Goal: Task Accomplishment & Management: Use online tool/utility

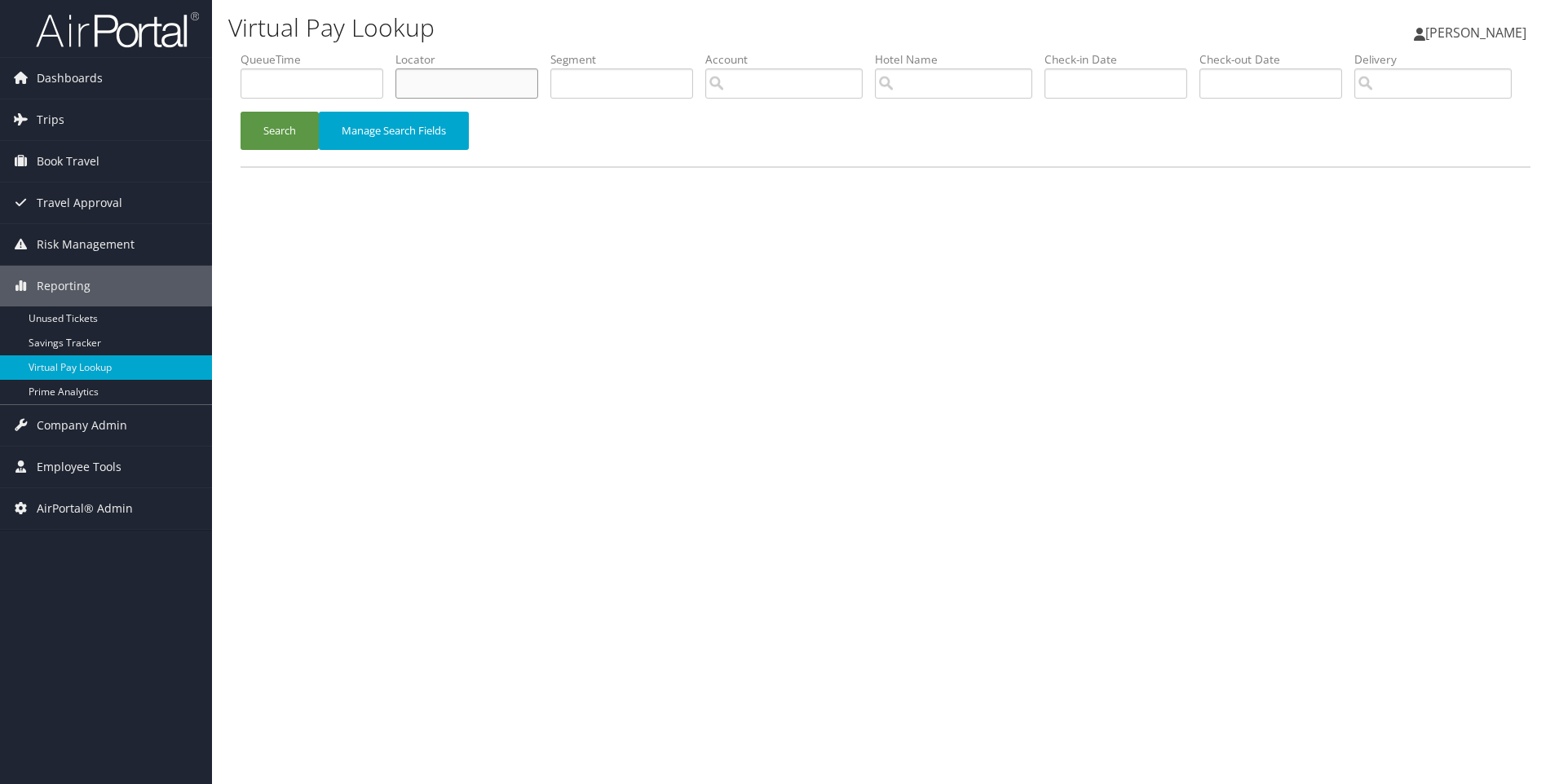
click at [451, 74] on input "text" at bounding box center [466, 83] width 142 height 30
paste input "BSCN09"
type input "BSCN09"
click at [241, 111] on button "Search" at bounding box center [280, 130] width 79 height 38
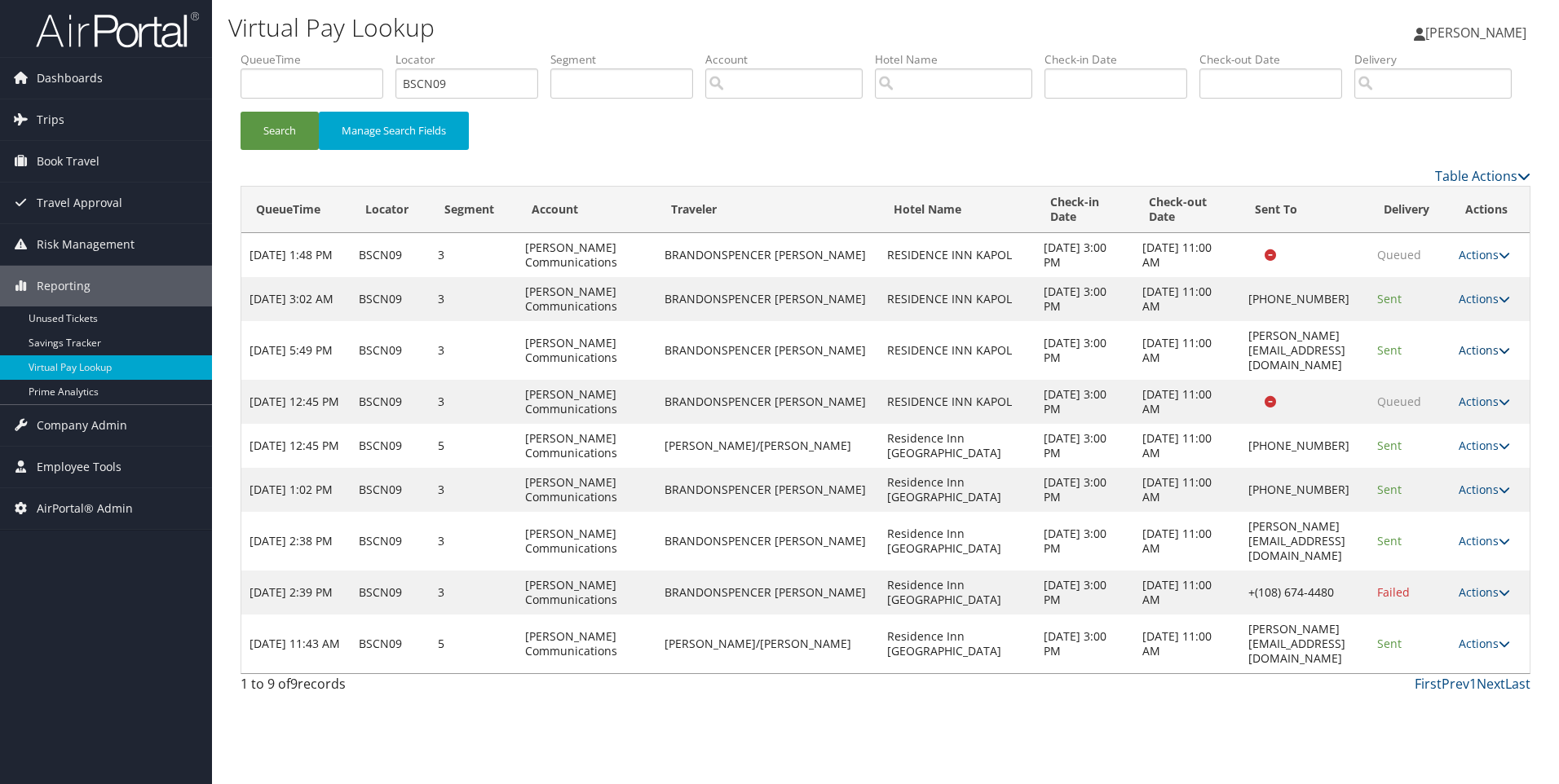
click at [1476, 358] on link "Actions" at bounding box center [1484, 350] width 52 height 16
click at [1433, 380] on link "Resend" at bounding box center [1450, 367] width 103 height 28
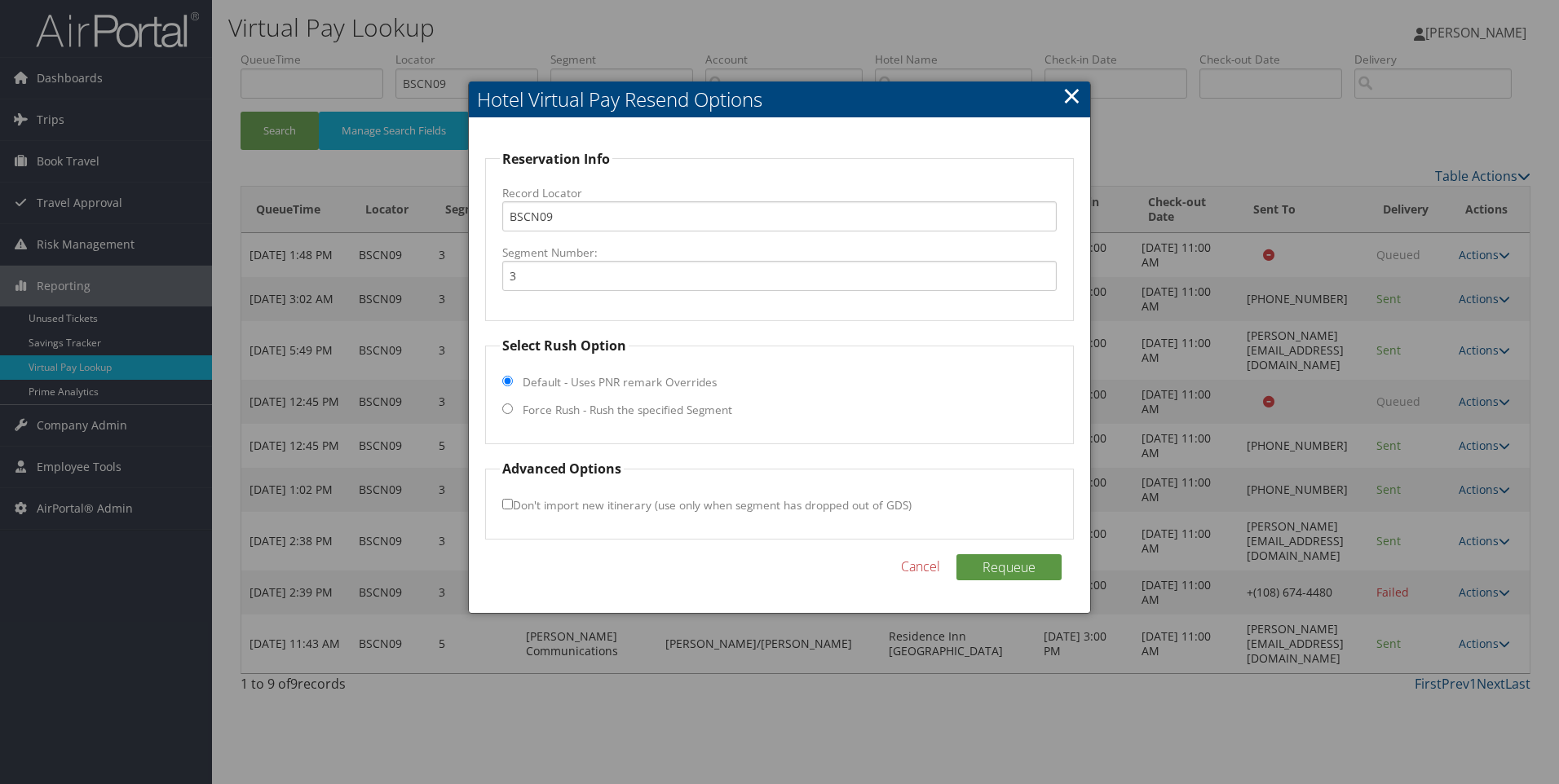
click at [524, 411] on label "Force Rush - Rush the specified Segment" at bounding box center [627, 410] width 210 height 16
click at [512, 411] on input "Force Rush - Rush the specified Segment" at bounding box center [507, 409] width 10 height 10
radio input "true"
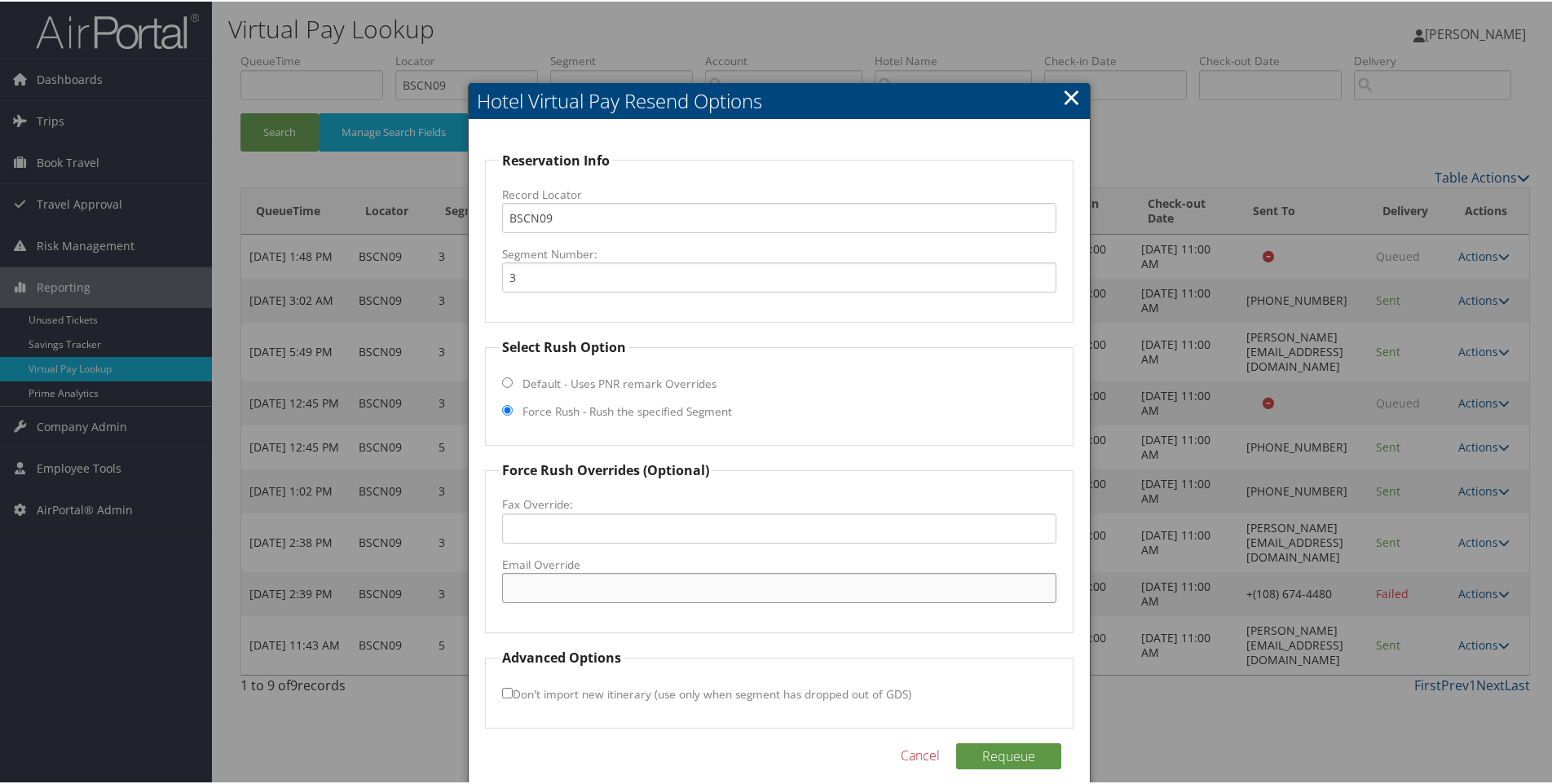
click at [571, 577] on input "Email Override" at bounding box center [779, 586] width 555 height 30
paste input "rihifrontdesk@wslm.biz"
type input "rihifrontdesk@wslm.biz"
click at [1016, 761] on button "Requeue" at bounding box center [1008, 755] width 105 height 26
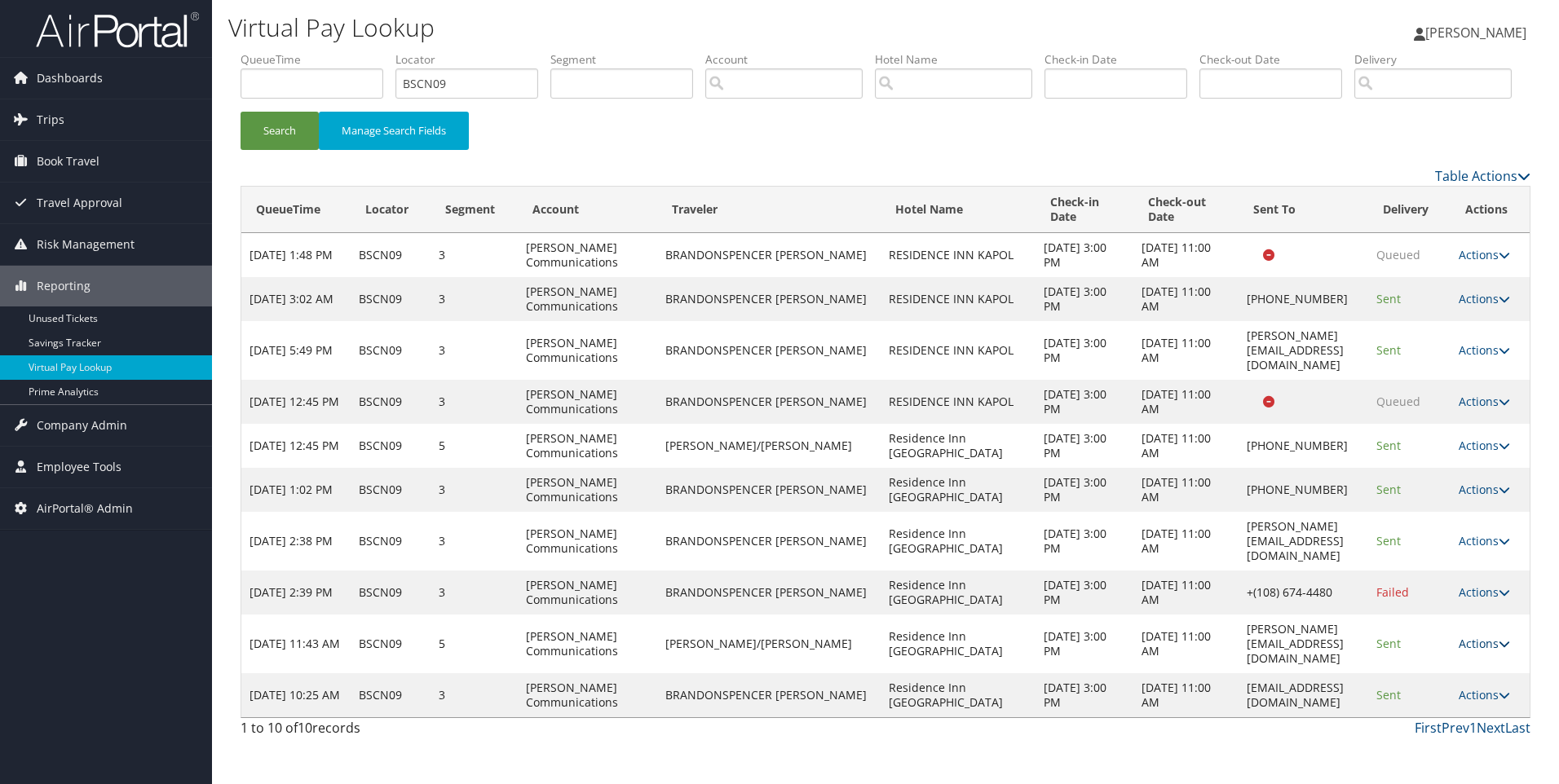
click at [1473, 651] on link "Actions" at bounding box center [1484, 643] width 52 height 16
click at [1438, 644] on link "Resend" at bounding box center [1453, 630] width 103 height 28
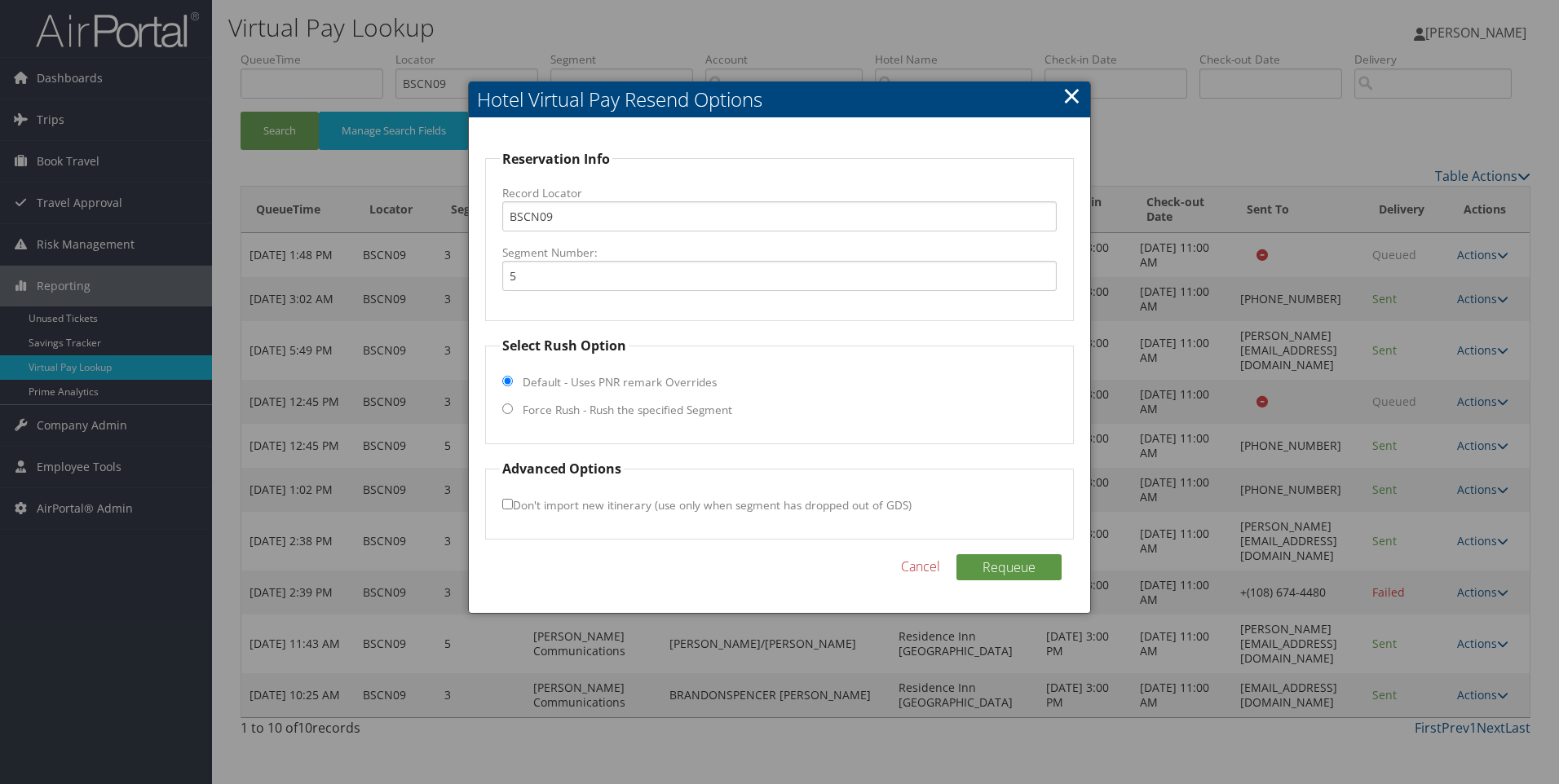
click at [504, 416] on fieldset "Select Rush Option Default - Uses PNR remark Overrides Force Rush - Rush the sp…" at bounding box center [779, 390] width 589 height 109
click at [509, 409] on input "Force Rush - Rush the specified Segment" at bounding box center [507, 409] width 10 height 10
radio input "true"
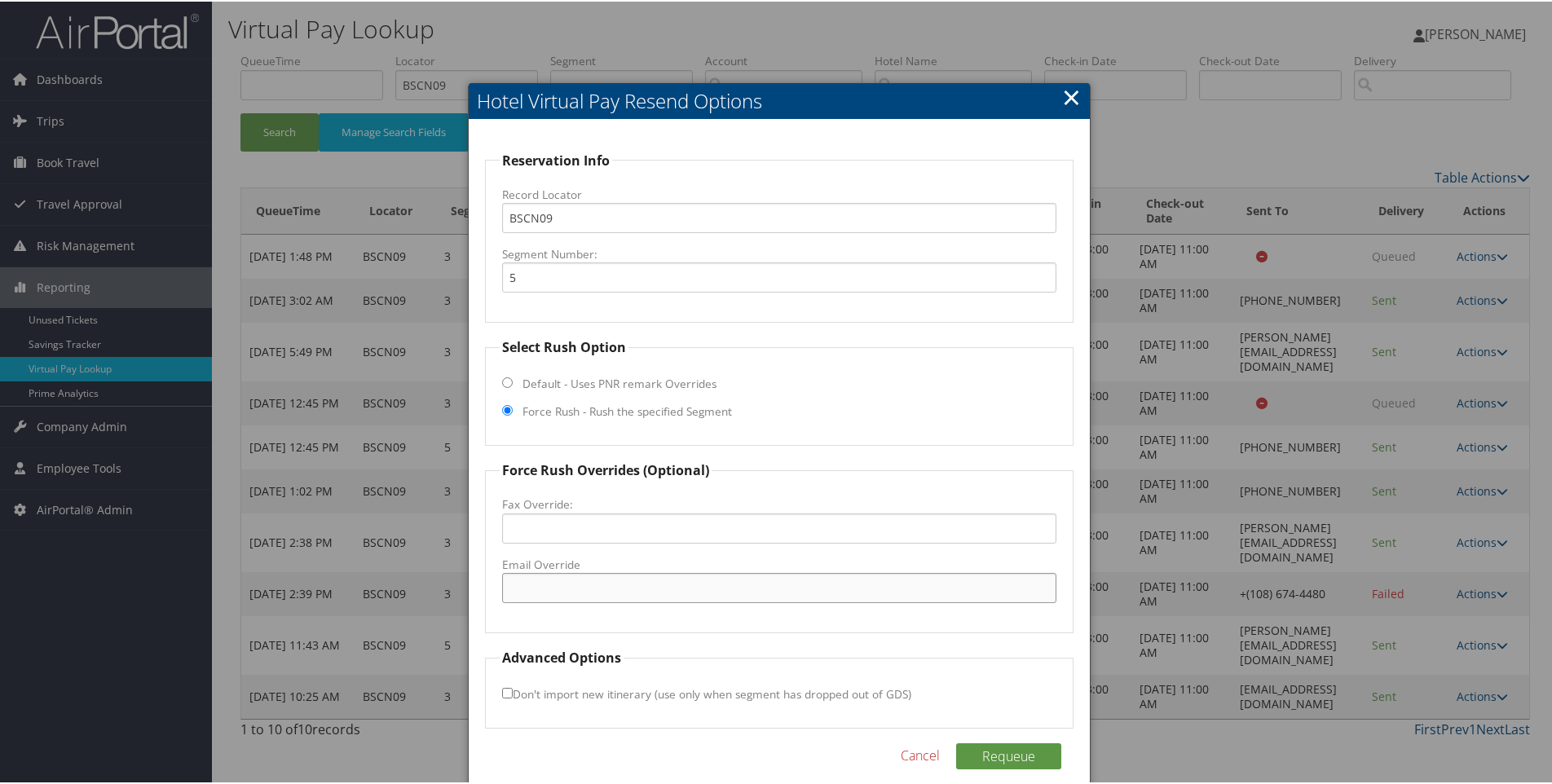
click at [628, 593] on input "Email Override" at bounding box center [779, 586] width 555 height 30
paste input "rihifrontdesk@wslm.biz"
type input "rihifrontdesk@wslm.biz"
click at [1017, 749] on button "Requeue" at bounding box center [1008, 755] width 105 height 26
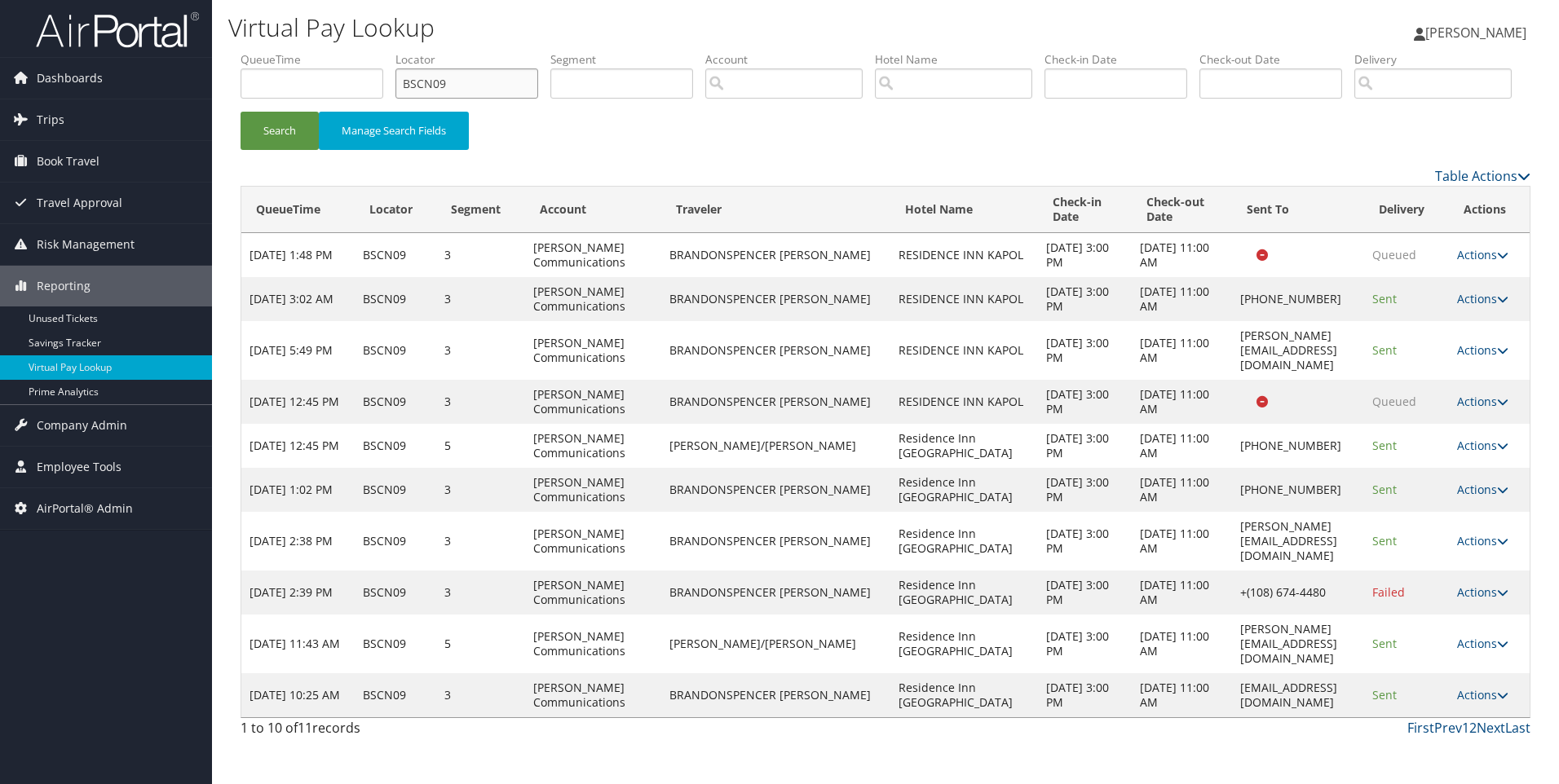
drag, startPoint x: 519, startPoint y: 84, endPoint x: 393, endPoint y: 73, distance: 126.5
click at [393, 52] on ul "QueueTime Locator BSCN09 Segment Account Traveler Hotel Name Check-in Date Chec…" at bounding box center [885, 52] width 1290 height 0
paste input "D2HGX3"
type input "D2HGX3"
click at [241, 111] on button "Search" at bounding box center [280, 130] width 79 height 38
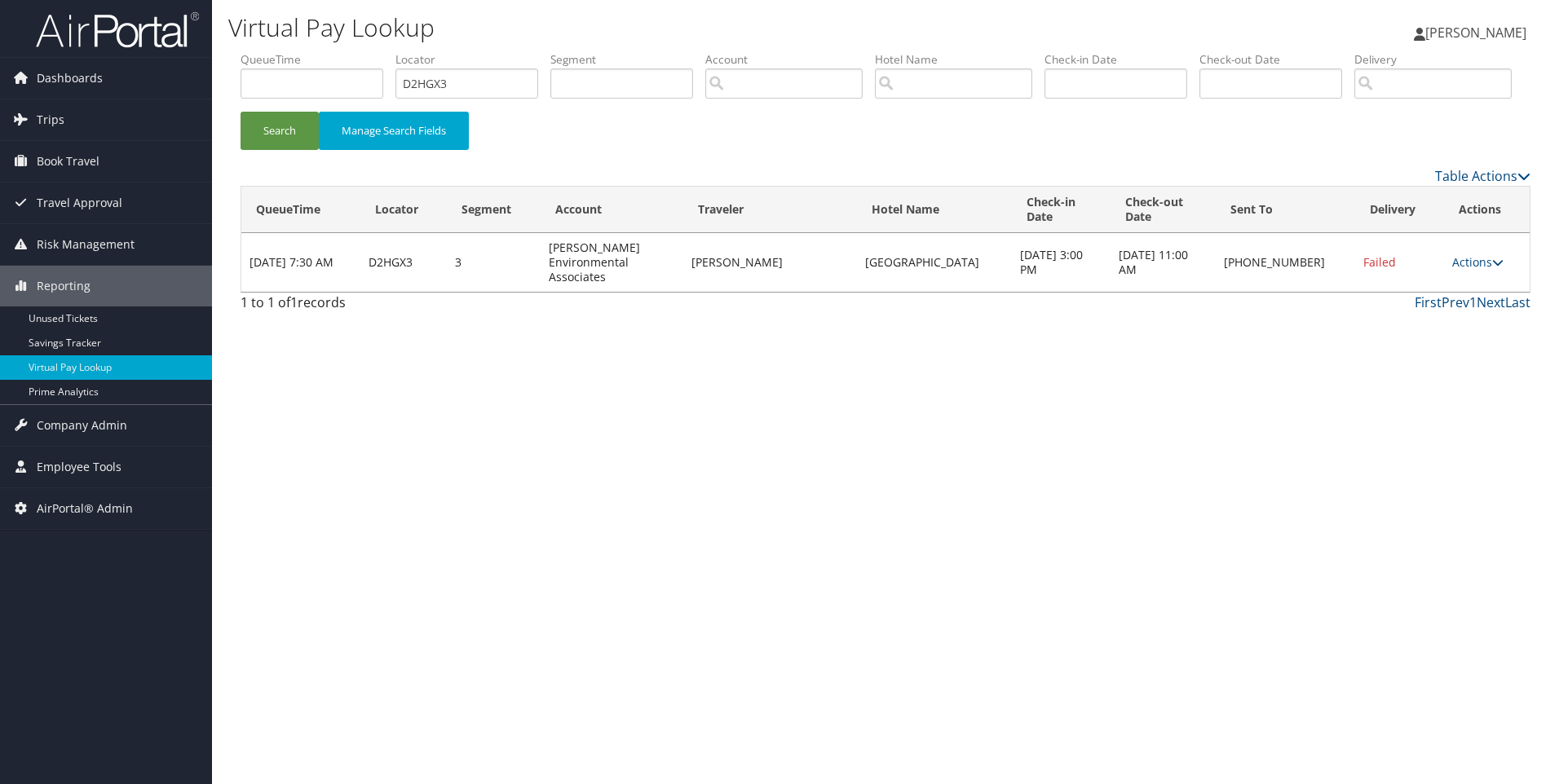
drag, startPoint x: 951, startPoint y: 321, endPoint x: 846, endPoint y: 310, distance: 105.6
click at [846, 292] on tr "Aug 11, 2025 7:30 AM D2HGX3 3 Bhate Environmental Associates PATRICK CORWITH Ha…" at bounding box center [885, 262] width 1288 height 59
copy tr "Hampton Ste Houston Clear Lake"
click at [1463, 270] on link "Actions" at bounding box center [1478, 262] width 52 height 16
click at [1422, 292] on link "Resend" at bounding box center [1430, 279] width 140 height 28
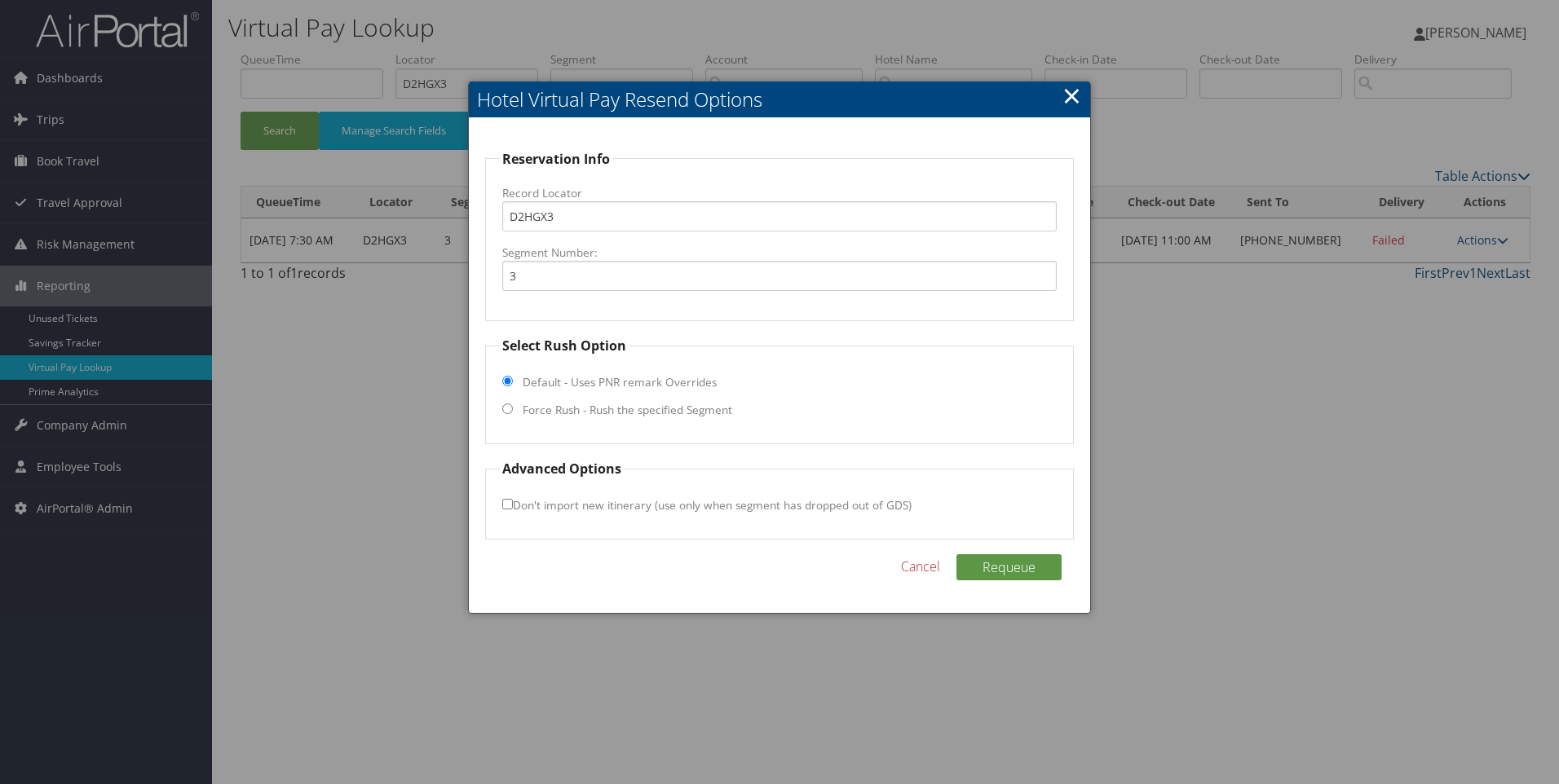
click at [651, 415] on label "Force Rush - Rush the specified Segment" at bounding box center [627, 410] width 210 height 16
click at [512, 414] on input "Force Rush - Rush the specified Segment" at bounding box center [507, 409] width 10 height 10
radio input "true"
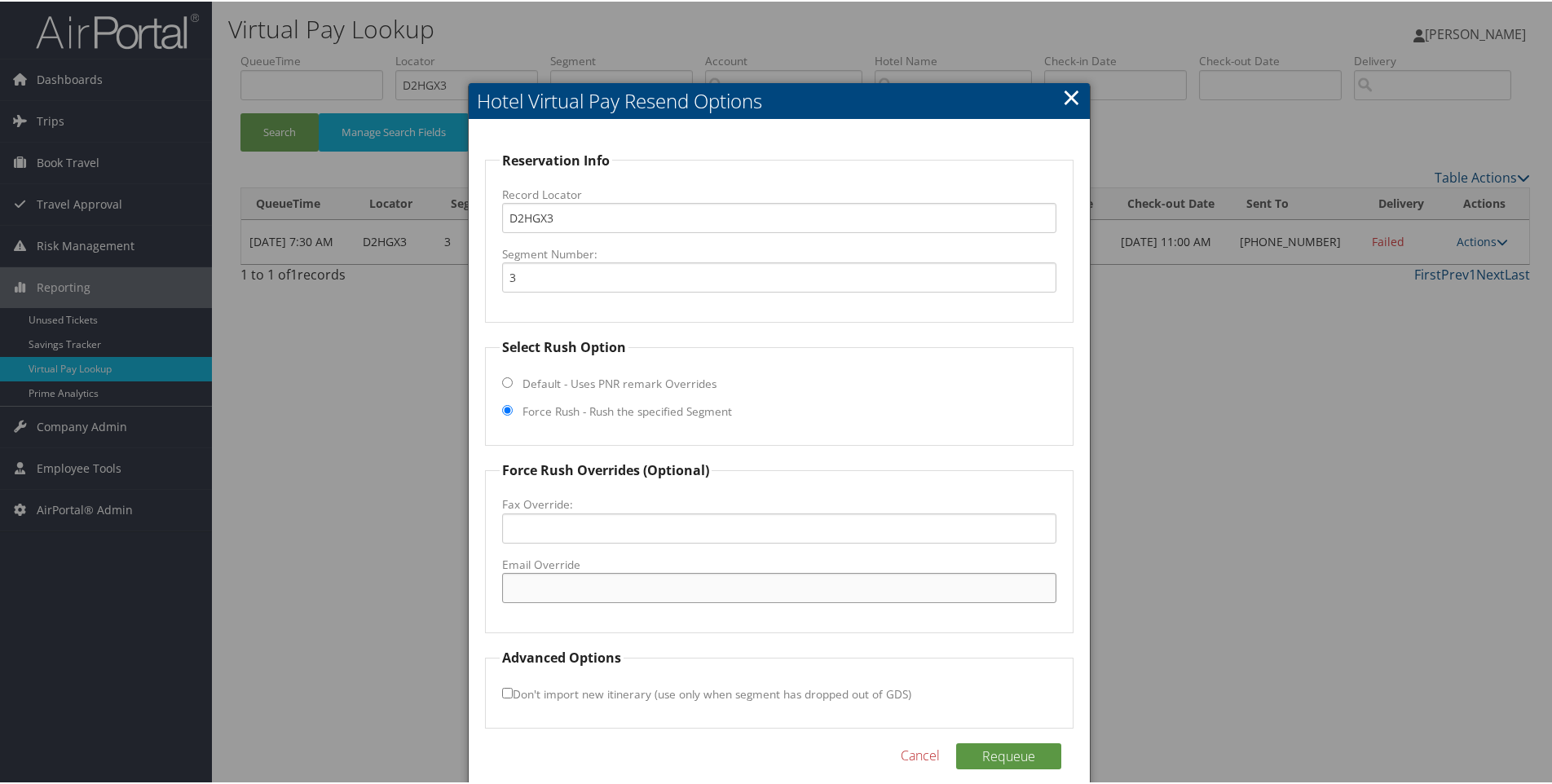
click at [604, 585] on input "Email Override" at bounding box center [779, 586] width 555 height 30
paste input "HOUHS_Hampton_Suites@hilton.com"
type input "HOUHS_Hampton_Suites@hilton.com"
click at [1002, 760] on button "Requeue" at bounding box center [1008, 755] width 105 height 26
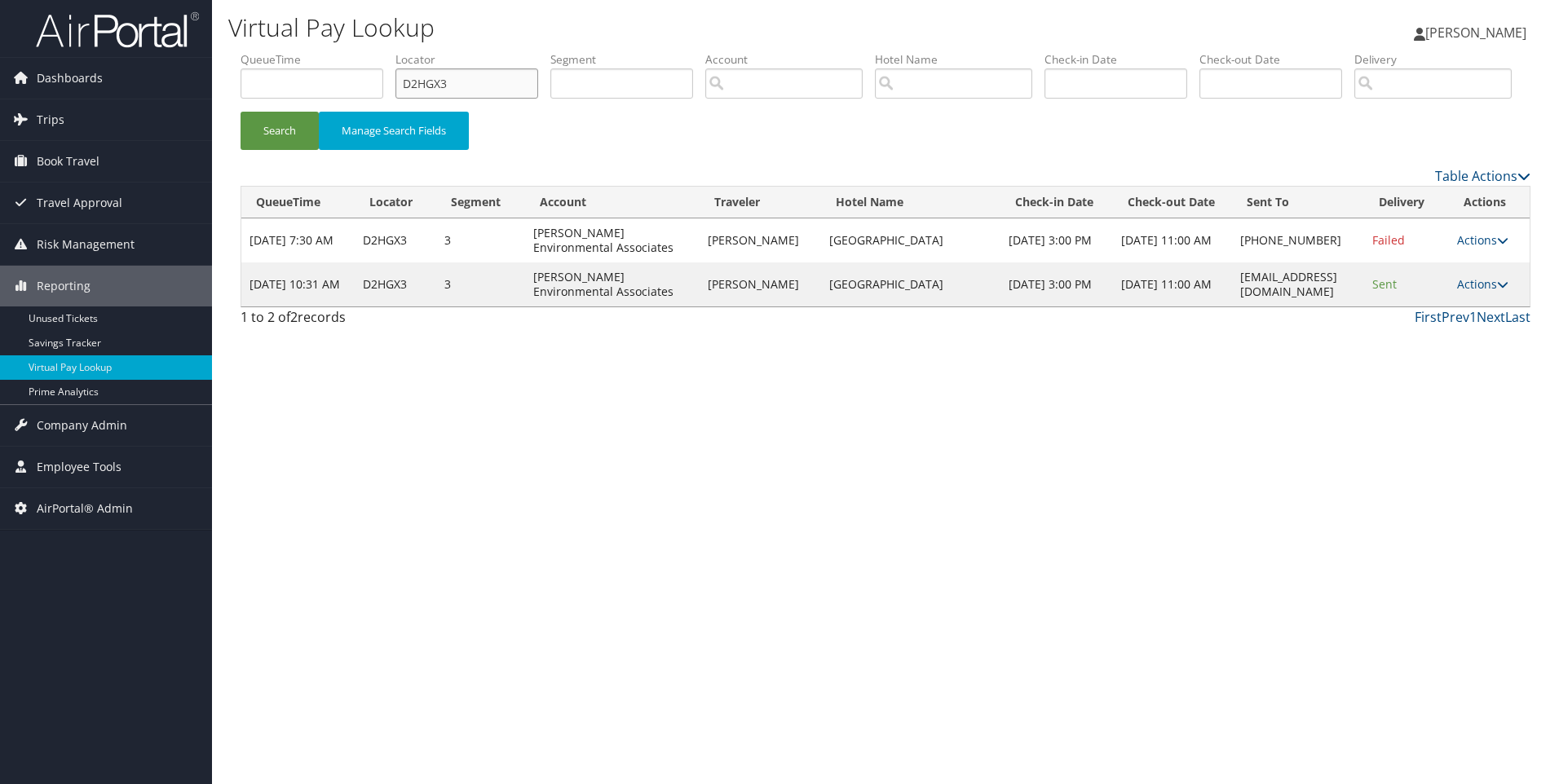
drag, startPoint x: 475, startPoint y: 90, endPoint x: 348, endPoint y: 85, distance: 127.1
click at [348, 52] on ul "QueueTime Locator D2HGX3 Segment Account Traveler Hotel Name Check-in Date Chec…" at bounding box center [885, 52] width 1290 height 0
paste input "8KN"
type input "D2H8KN"
click at [241, 111] on button "Search" at bounding box center [280, 130] width 79 height 38
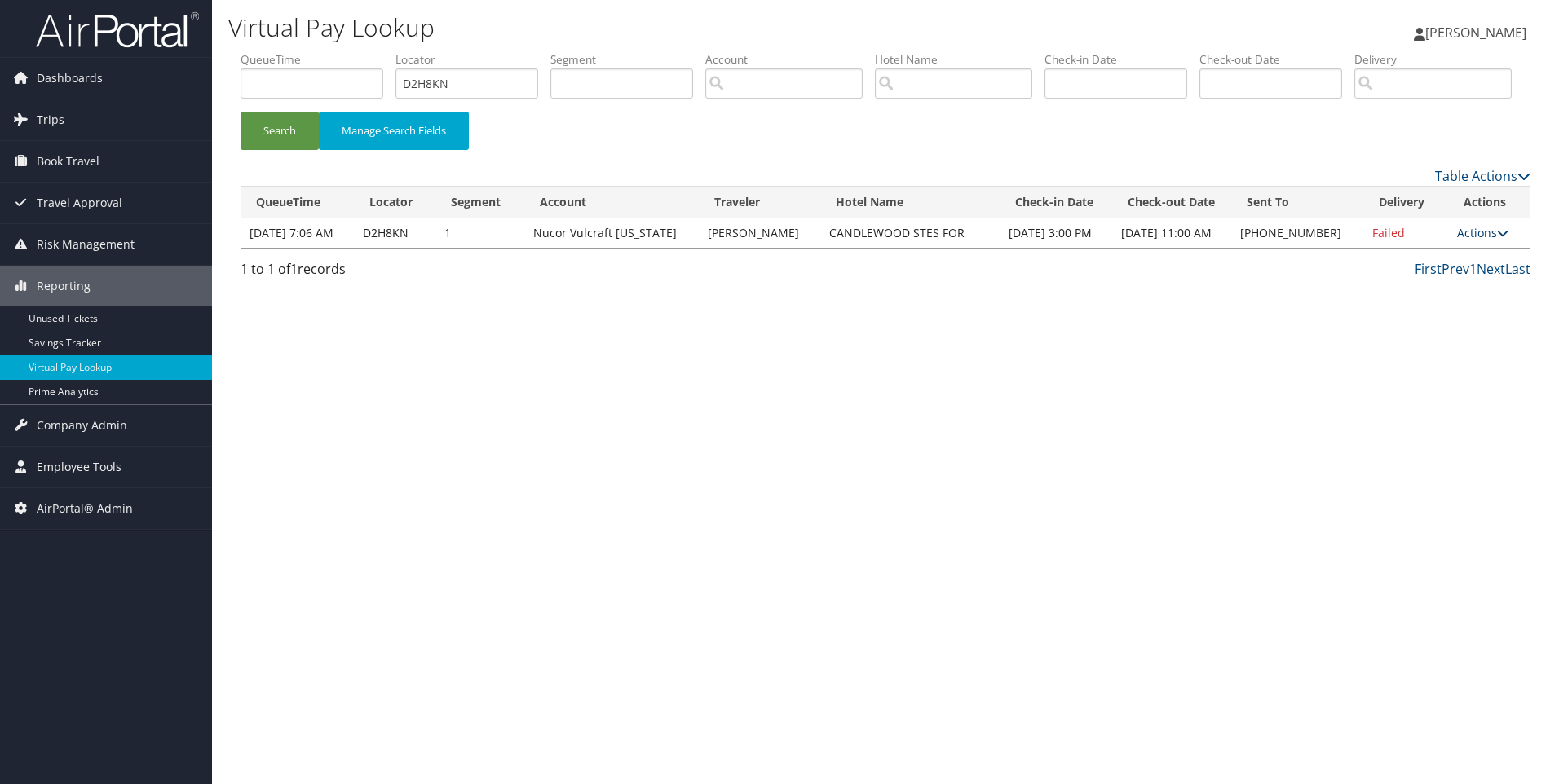
click at [1457, 241] on link "Actions" at bounding box center [1483, 233] width 52 height 16
click at [1443, 361] on link "View Itinerary" at bounding box center [1431, 347] width 140 height 28
click at [1487, 241] on link "Actions" at bounding box center [1483, 233] width 52 height 16
click at [1419, 278] on link "Resend" at bounding box center [1431, 264] width 140 height 28
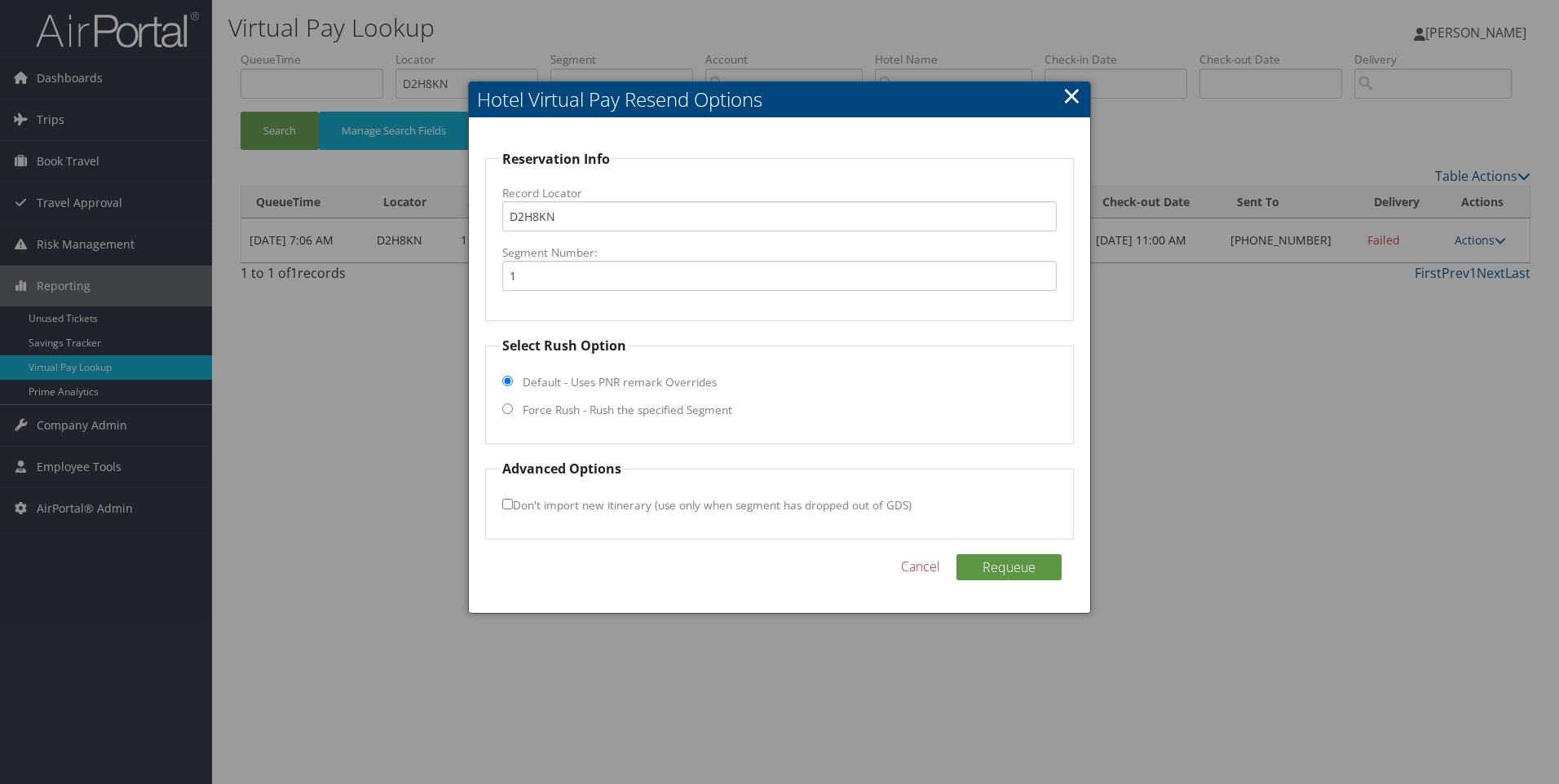
click at [575, 407] on label "Force Rush - Rush the specified Segment" at bounding box center [627, 410] width 210 height 16
click at [512, 407] on input "Force Rush - Rush the specified Segment" at bounding box center [507, 409] width 10 height 10
radio input "true"
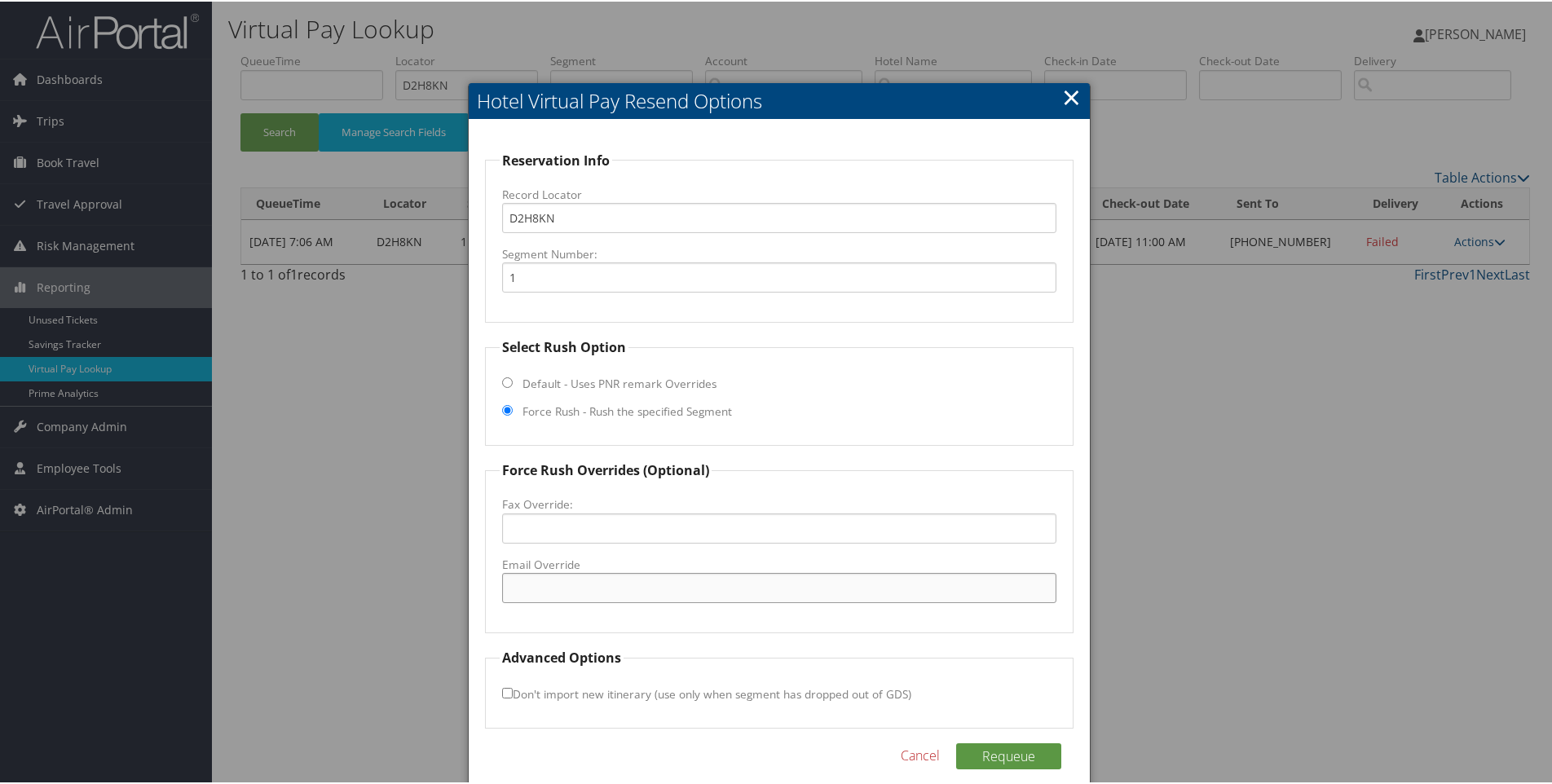
click at [591, 586] on input "Email Override" at bounding box center [779, 586] width 555 height 30
paste input "candlewoodfortpayne@gmail.com"
type input "candlewoodfortpayne@gmail.com"
click at [1001, 753] on button "Requeue" at bounding box center [1008, 755] width 105 height 26
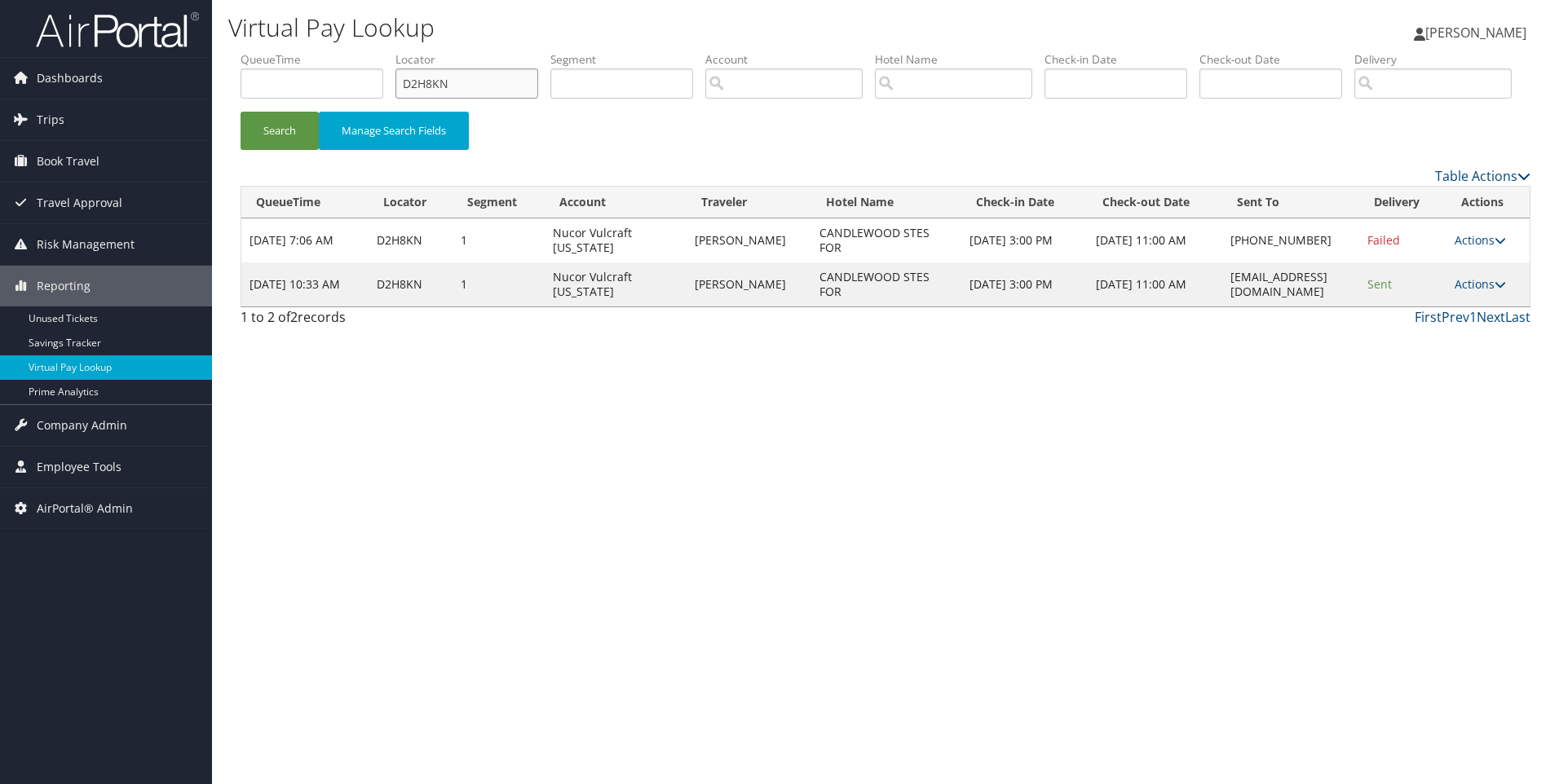
drag, startPoint x: 495, startPoint y: 87, endPoint x: 317, endPoint y: 67, distance: 179.1
click at [317, 52] on ul "QueueTime Locator D2H8KN Segment Account Traveler Hotel Name Check-in Date Chec…" at bounding box center [885, 52] width 1290 height 0
paste input "CYL6D6"
type input "CYL6D6"
click at [241, 111] on button "Search" at bounding box center [280, 130] width 79 height 38
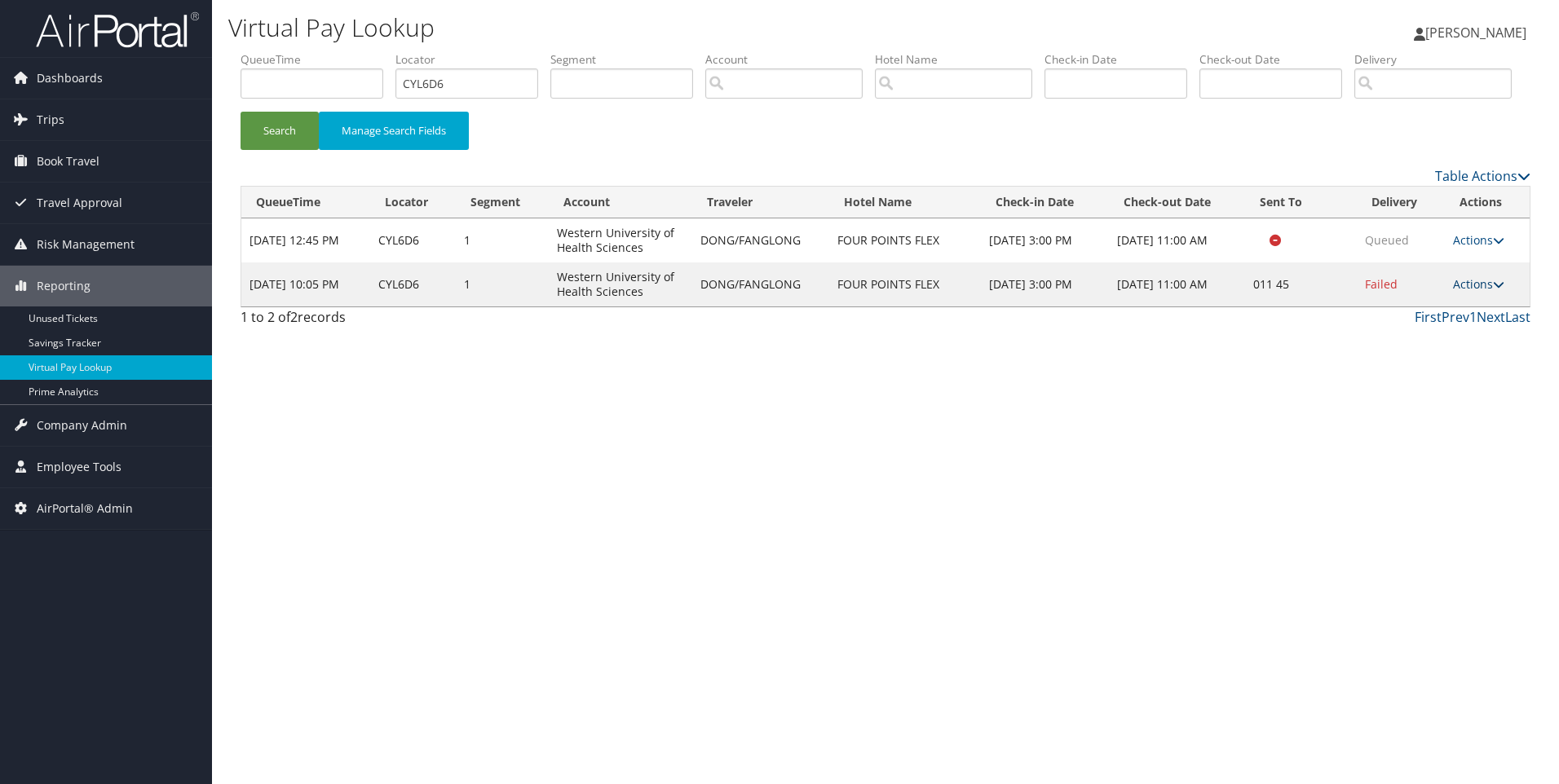
click at [1491, 292] on link "Actions" at bounding box center [1479, 284] width 52 height 16
click at [1454, 405] on link "View Itinerary" at bounding box center [1431, 391] width 140 height 28
click at [1476, 306] on td "Actions Resend Logs Delivery Information View Itinerary" at bounding box center [1487, 284] width 85 height 44
click at [1488, 292] on link "Actions" at bounding box center [1479, 284] width 52 height 16
click at [1418, 322] on link "Resend" at bounding box center [1431, 308] width 140 height 28
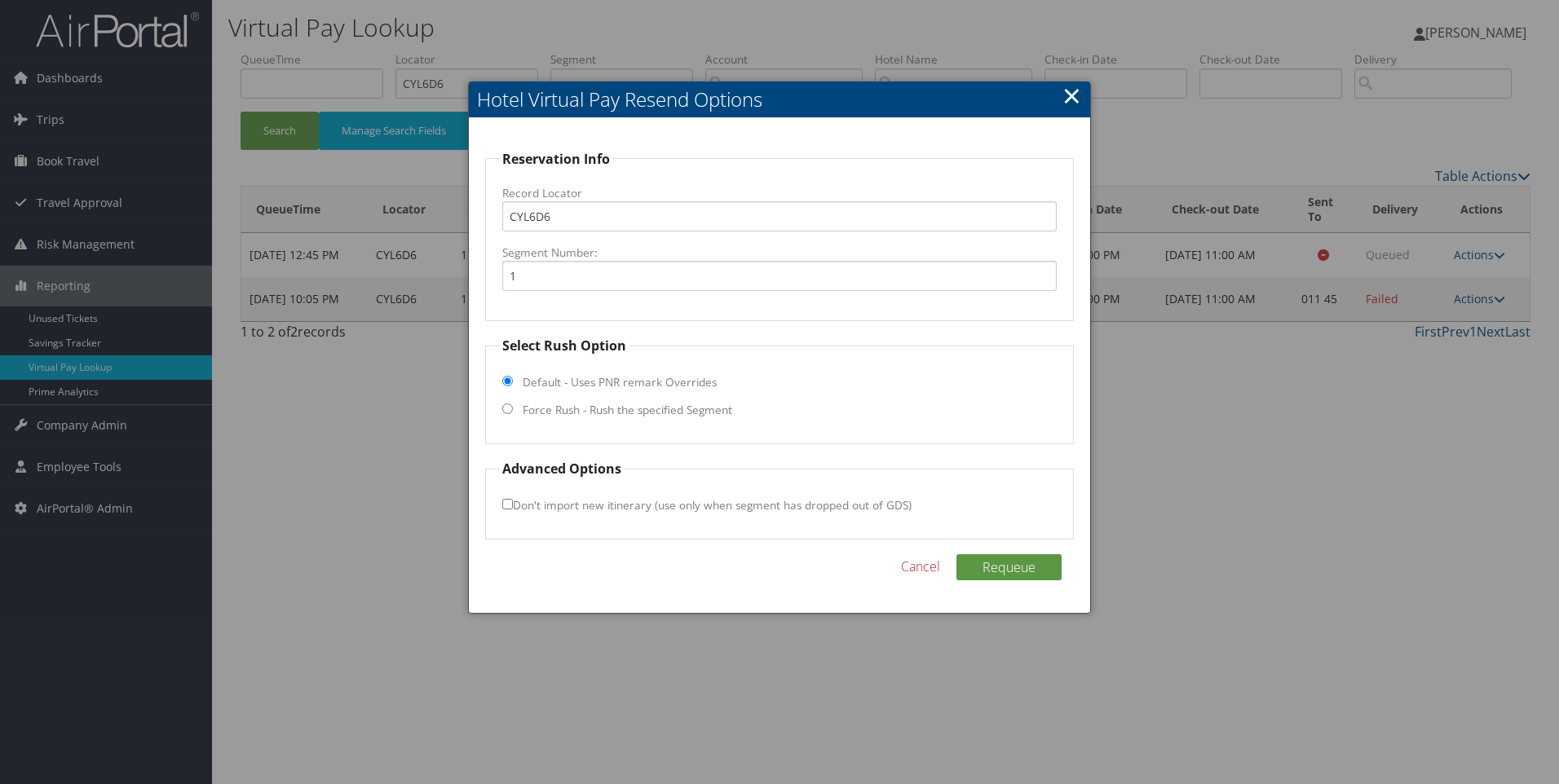
click at [697, 410] on label "Force Rush - Rush the specified Segment" at bounding box center [627, 410] width 210 height 16
click at [512, 410] on input "Force Rush - Rush the specified Segment" at bounding box center [507, 409] width 10 height 10
radio input "true"
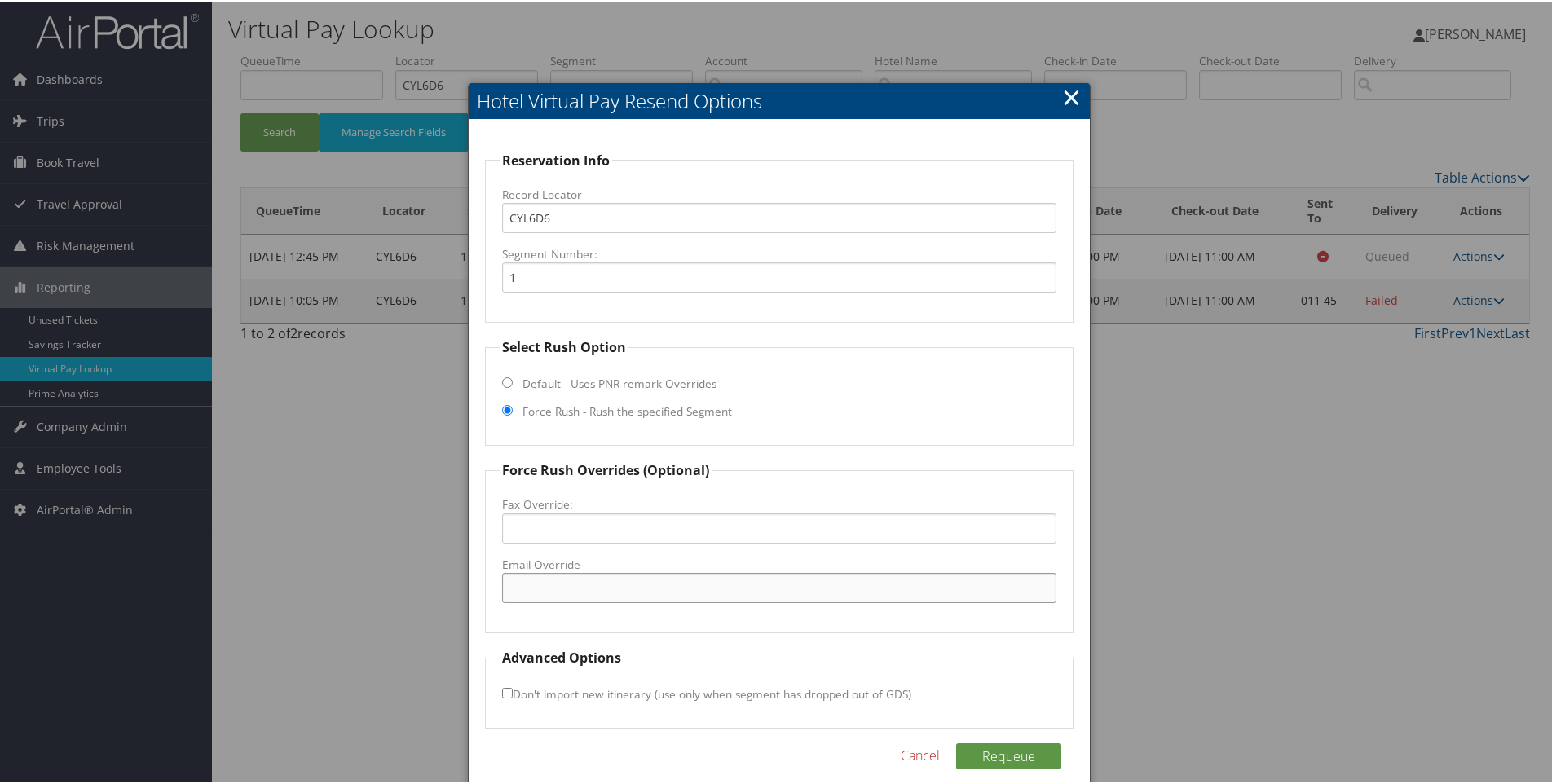
click at [598, 600] on input "Email Override" at bounding box center [779, 586] width 555 height 30
paste input "info@coreh.dk"
type input "info@coreh.dk"
click at [1008, 767] on button "Requeue" at bounding box center [1008, 755] width 105 height 26
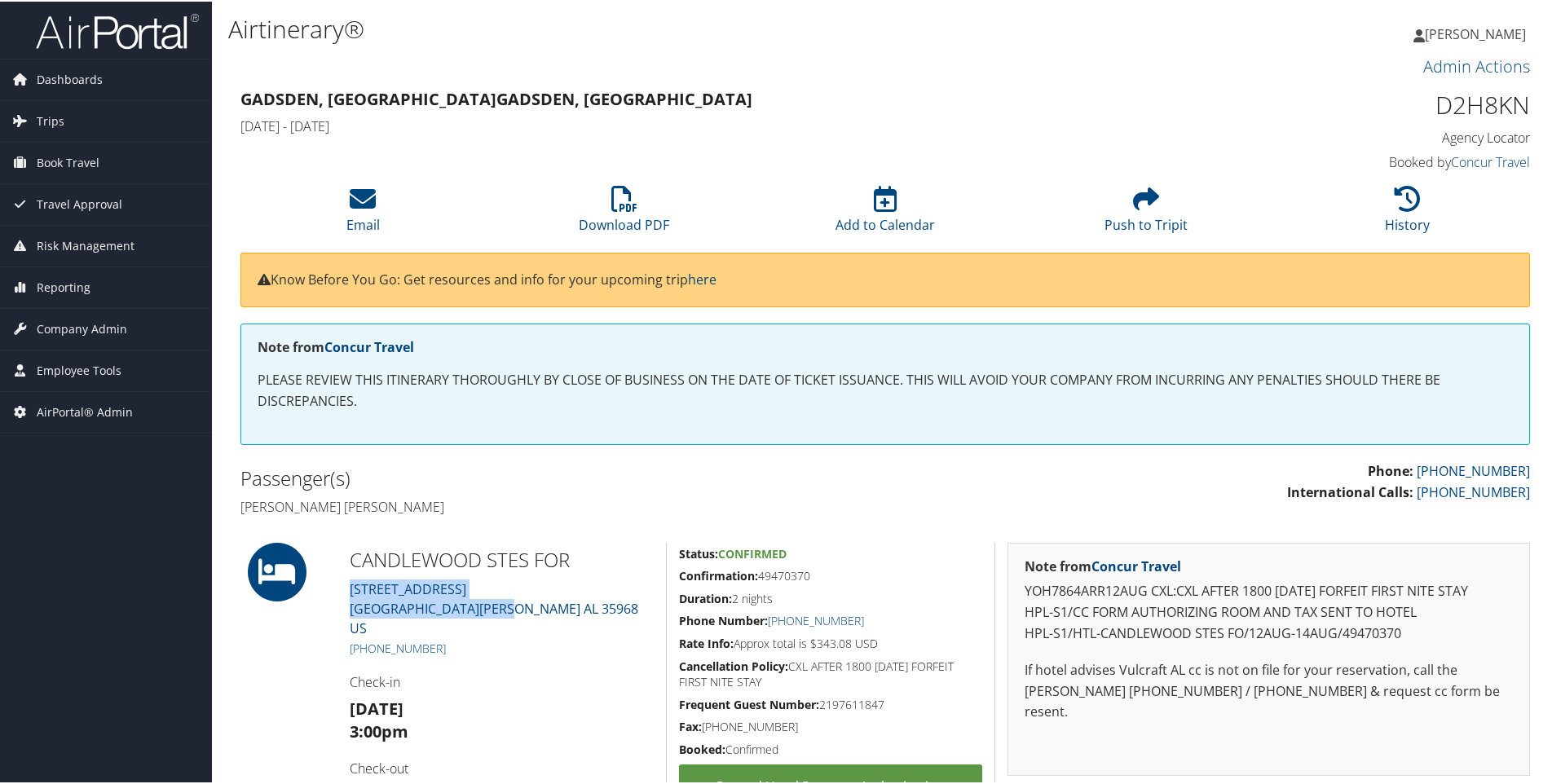
drag, startPoint x: 555, startPoint y: 614, endPoint x: 345, endPoint y: 587, distance: 211.7
click at [345, 587] on div "CANDLEWOOD STES FOR [STREET_ADDRESS][PERSON_NAME] [PHONE_NUMBER] Check-in [DATE…" at bounding box center [501, 711] width 329 height 341
copy link "[STREET_ADDRESS][PERSON_NAME]"
click at [74, 117] on link "Trips" at bounding box center [106, 119] width 212 height 41
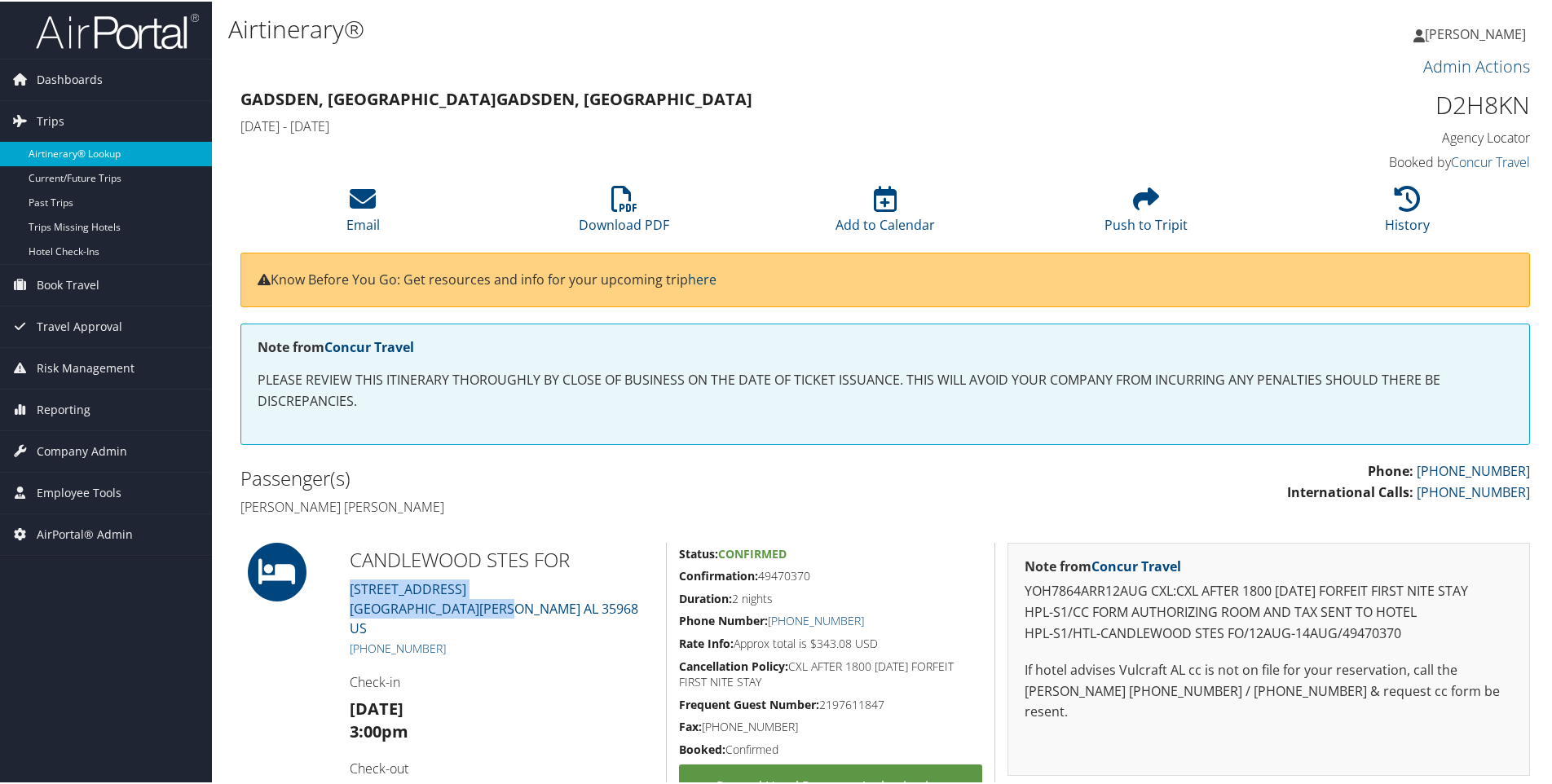
click at [84, 150] on link "Airtinerary® Lookup" at bounding box center [106, 153] width 212 height 24
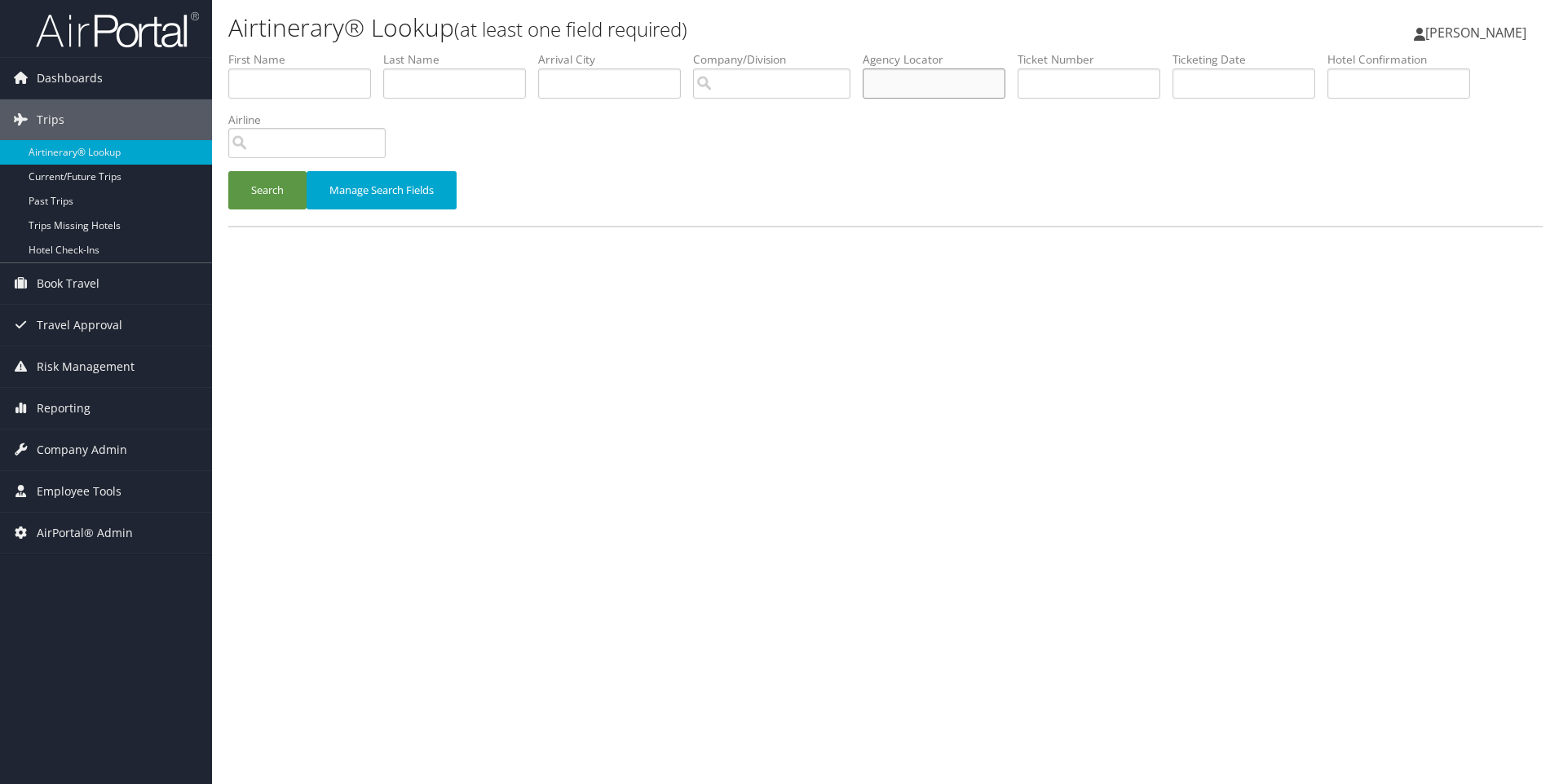
click at [884, 77] on input "text" at bounding box center [934, 83] width 142 height 30
paste input "D2GTXW"
type input "D2GTXW"
click at [229, 171] on button "Search" at bounding box center [267, 190] width 79 height 38
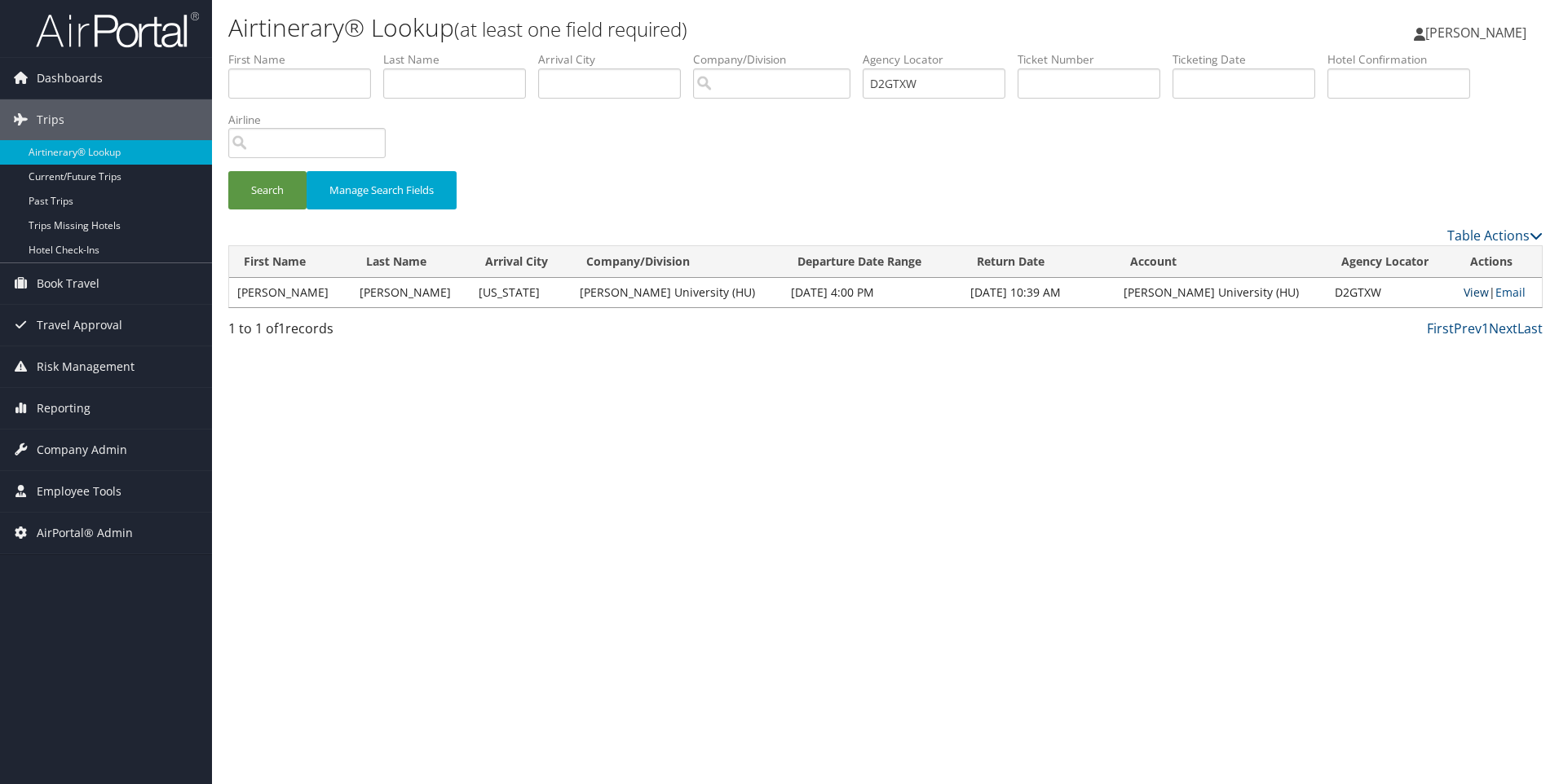
click at [1463, 298] on link "View" at bounding box center [1475, 292] width 25 height 16
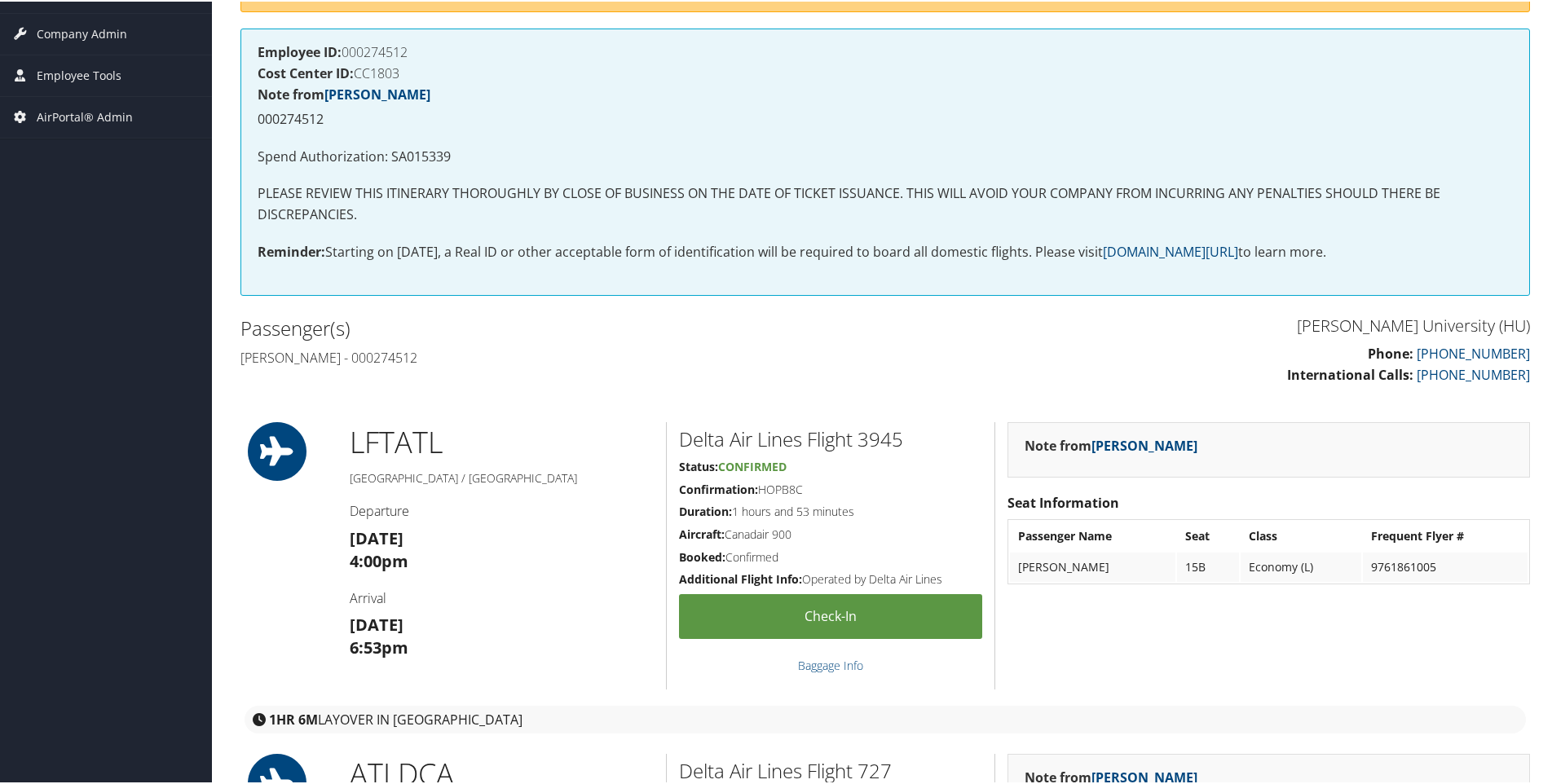
scroll to position [298, 0]
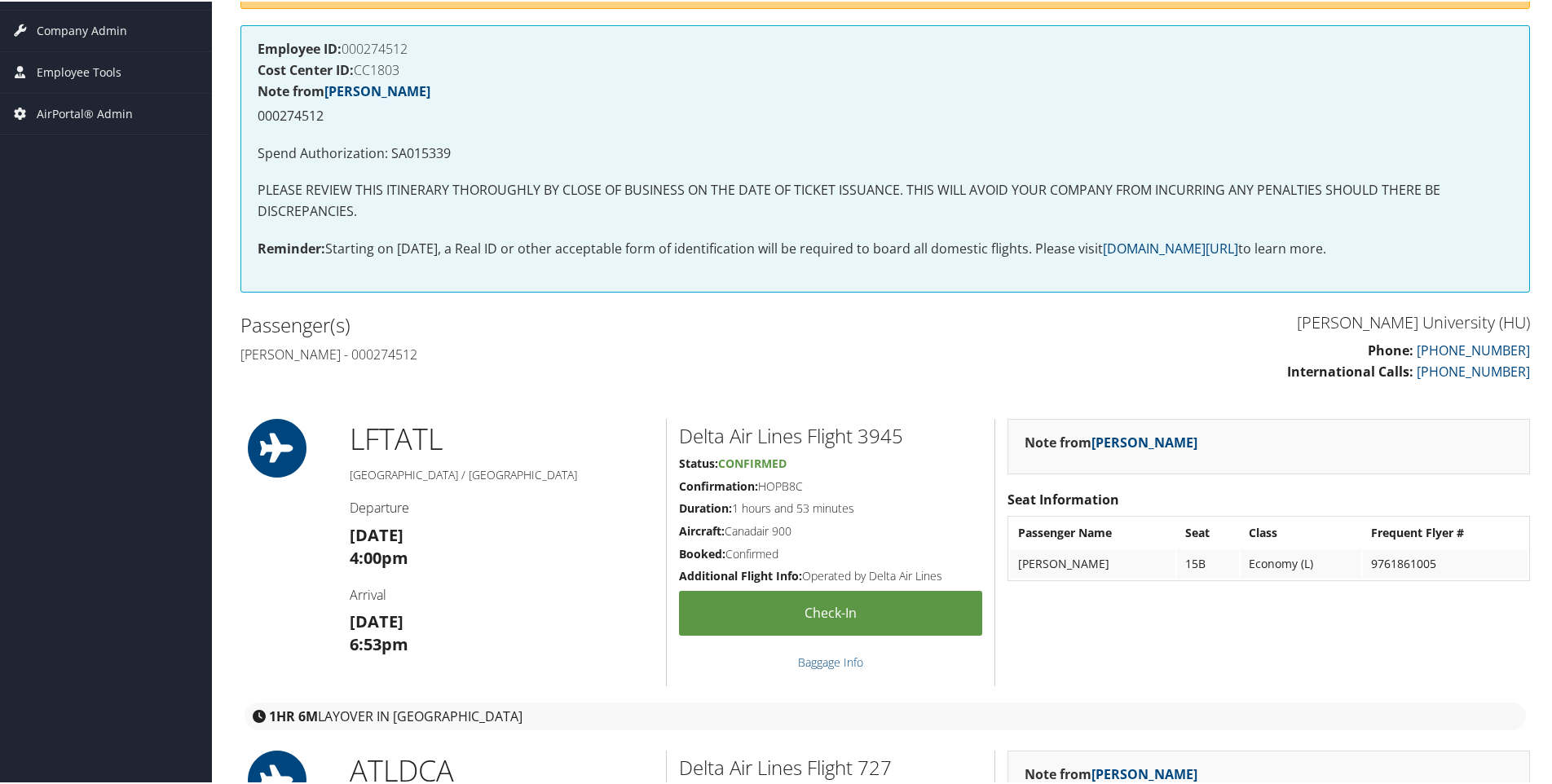
click at [262, 348] on h4 "[PERSON_NAME] - 000274512" at bounding box center [556, 353] width 632 height 18
click at [264, 350] on h4 "[PERSON_NAME] - 000274512" at bounding box center [556, 353] width 632 height 18
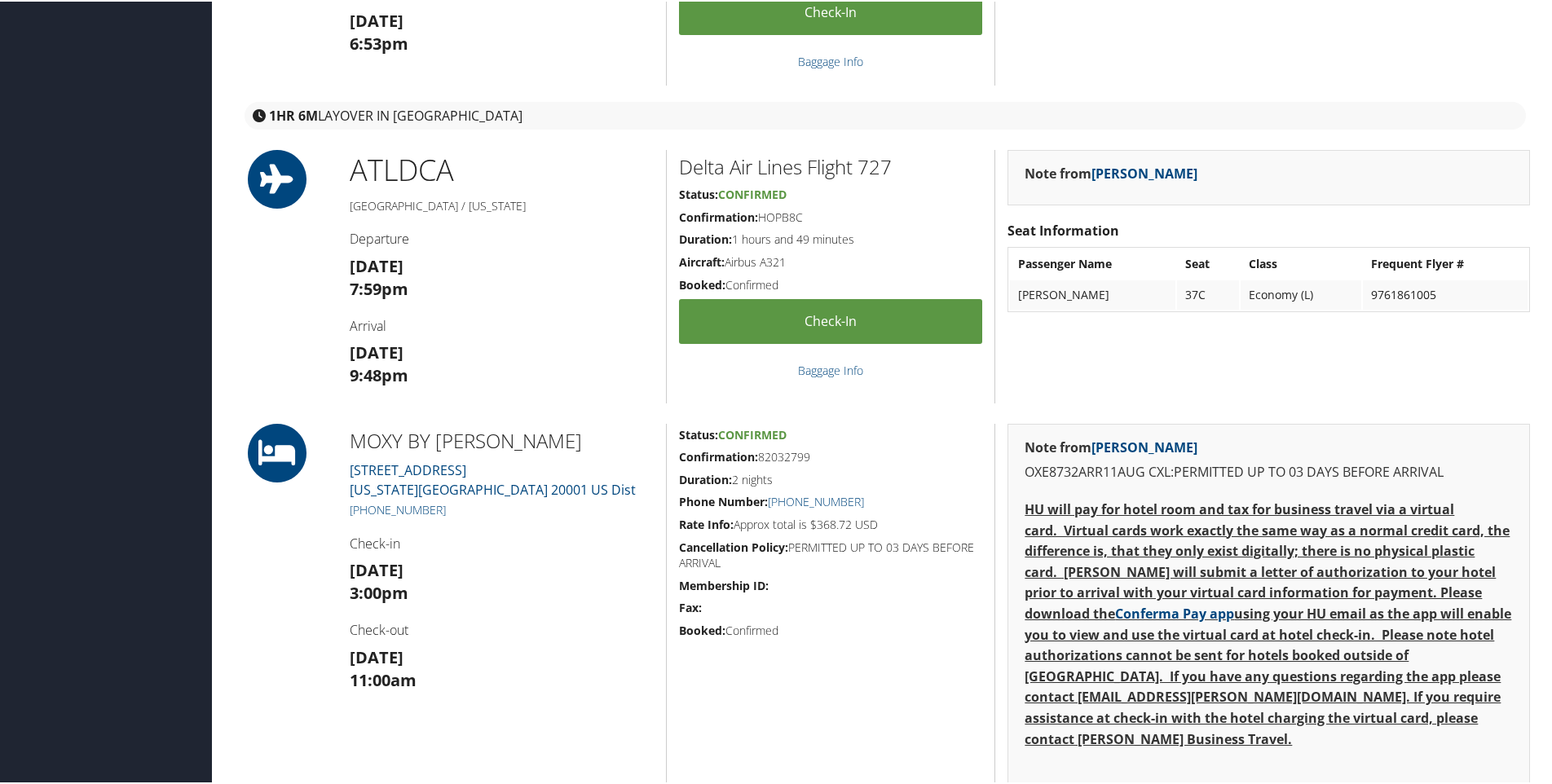
scroll to position [931, 0]
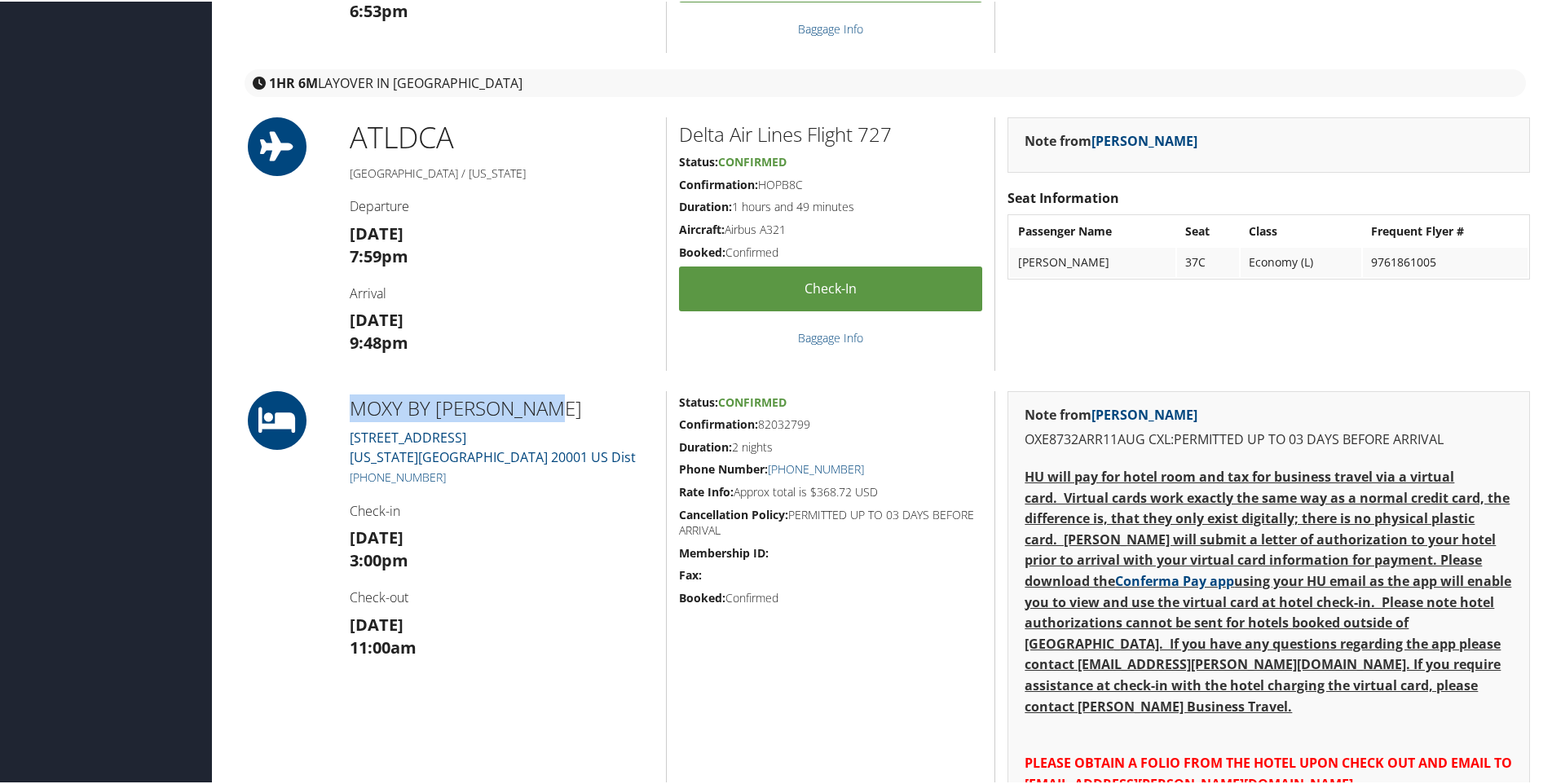
drag, startPoint x: 354, startPoint y: 405, endPoint x: 591, endPoint y: 405, distance: 237.0
click at [591, 405] on h2 "MOXY BY MARRIOTT WA" at bounding box center [501, 406] width 304 height 28
copy h2 "MOXY BY MARRIOTT WA"
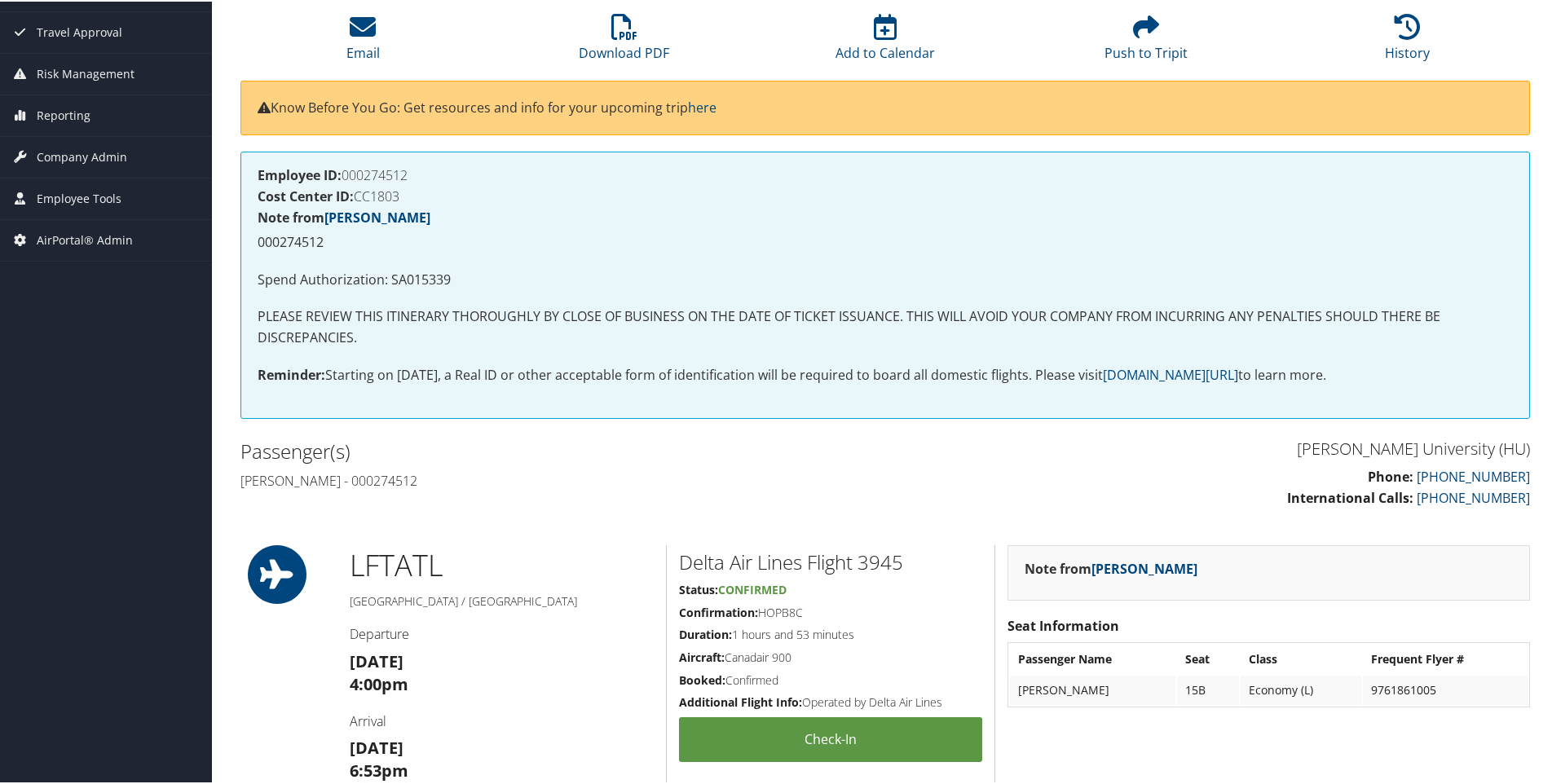
scroll to position [0, 0]
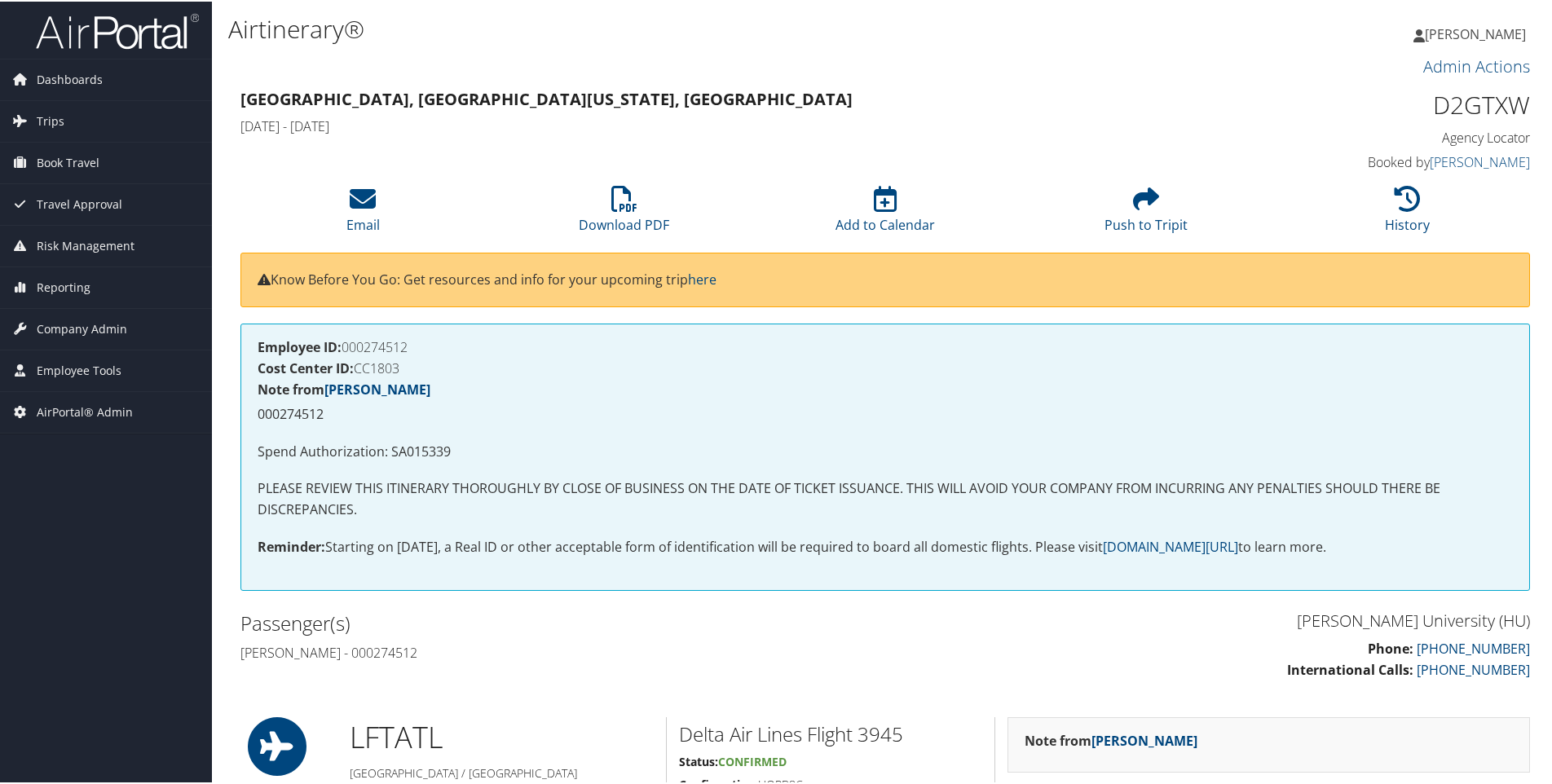
click at [368, 343] on h4 "Employee ID: 000274512" at bounding box center [885, 345] width 1255 height 13
copy h4 "000274512"
click at [427, 462] on div "Employee ID: 000274512 Cost Center ID: CC1803 Note from Kari Fichter 000274512 …" at bounding box center [885, 455] width 1290 height 267
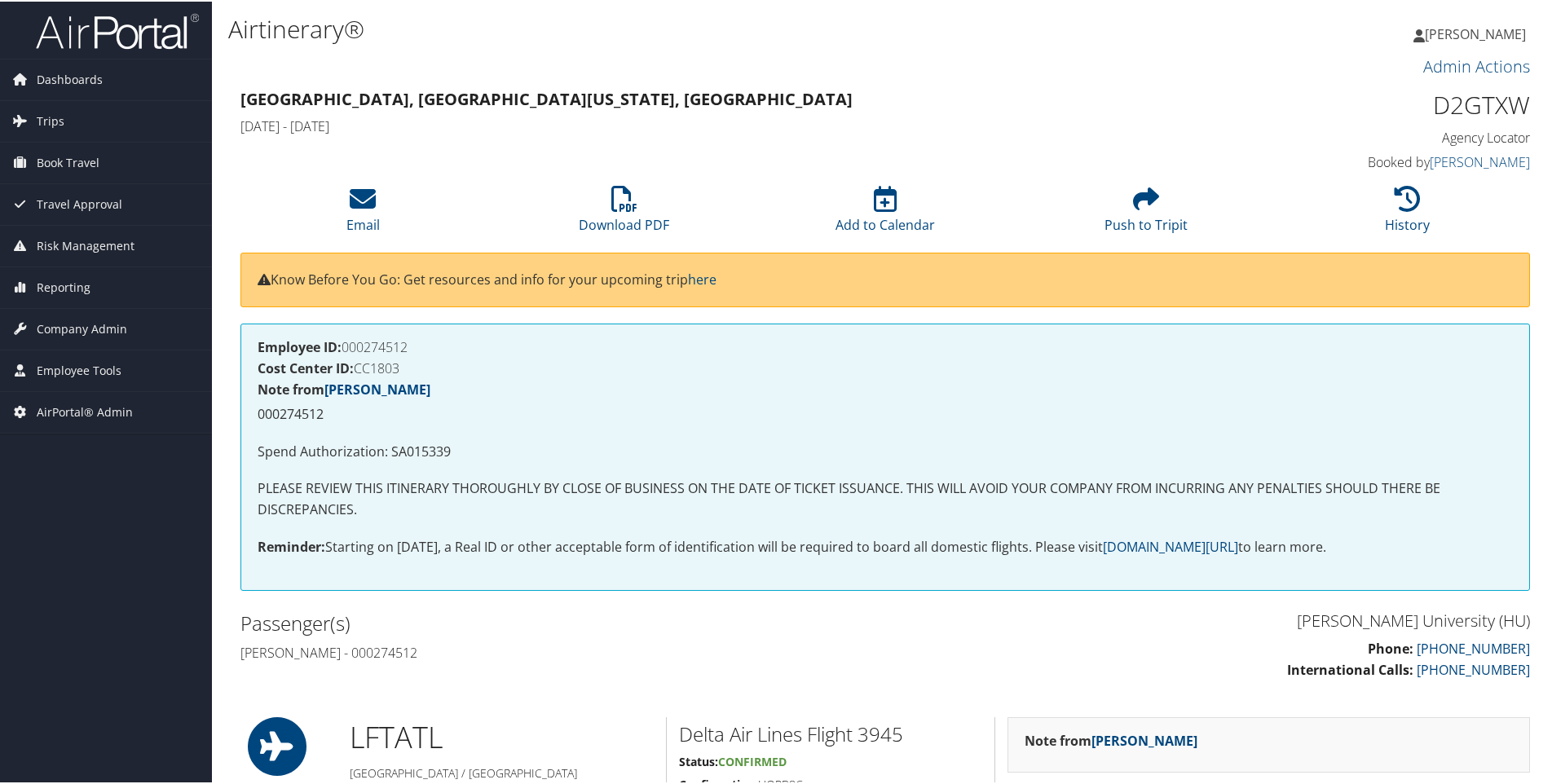
drag, startPoint x: 427, startPoint y: 462, endPoint x: 405, endPoint y: 437, distance: 33.3
click at [405, 437] on div "Employee ID: 000274512 Cost Center ID: CC1803 Note from Kari Fichter 000274512 …" at bounding box center [885, 455] width 1290 height 267
click at [443, 453] on p "Spend Authorization: SA015339" at bounding box center [885, 450] width 1255 height 22
copy p "SA015339"
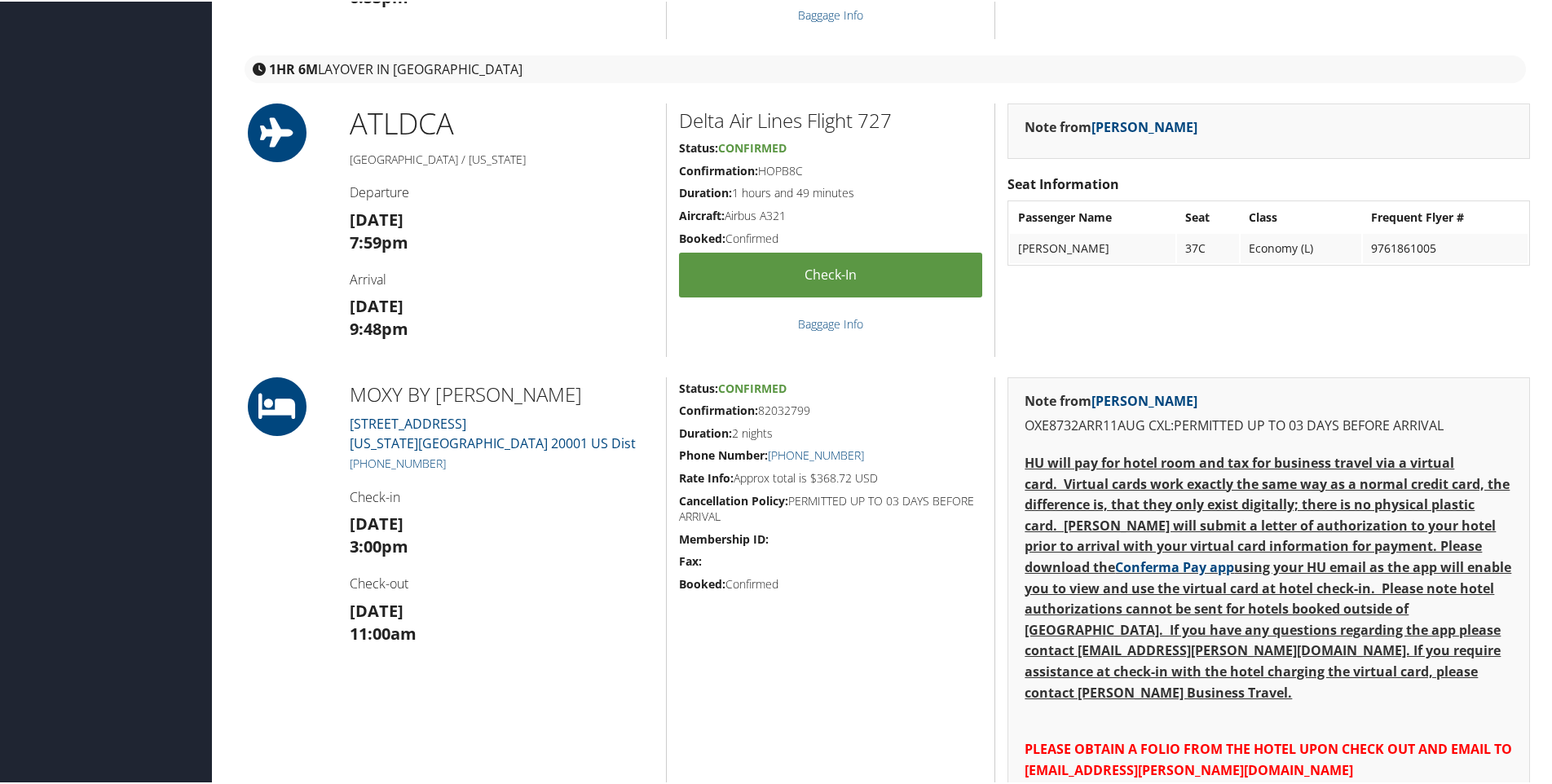
scroll to position [951, 0]
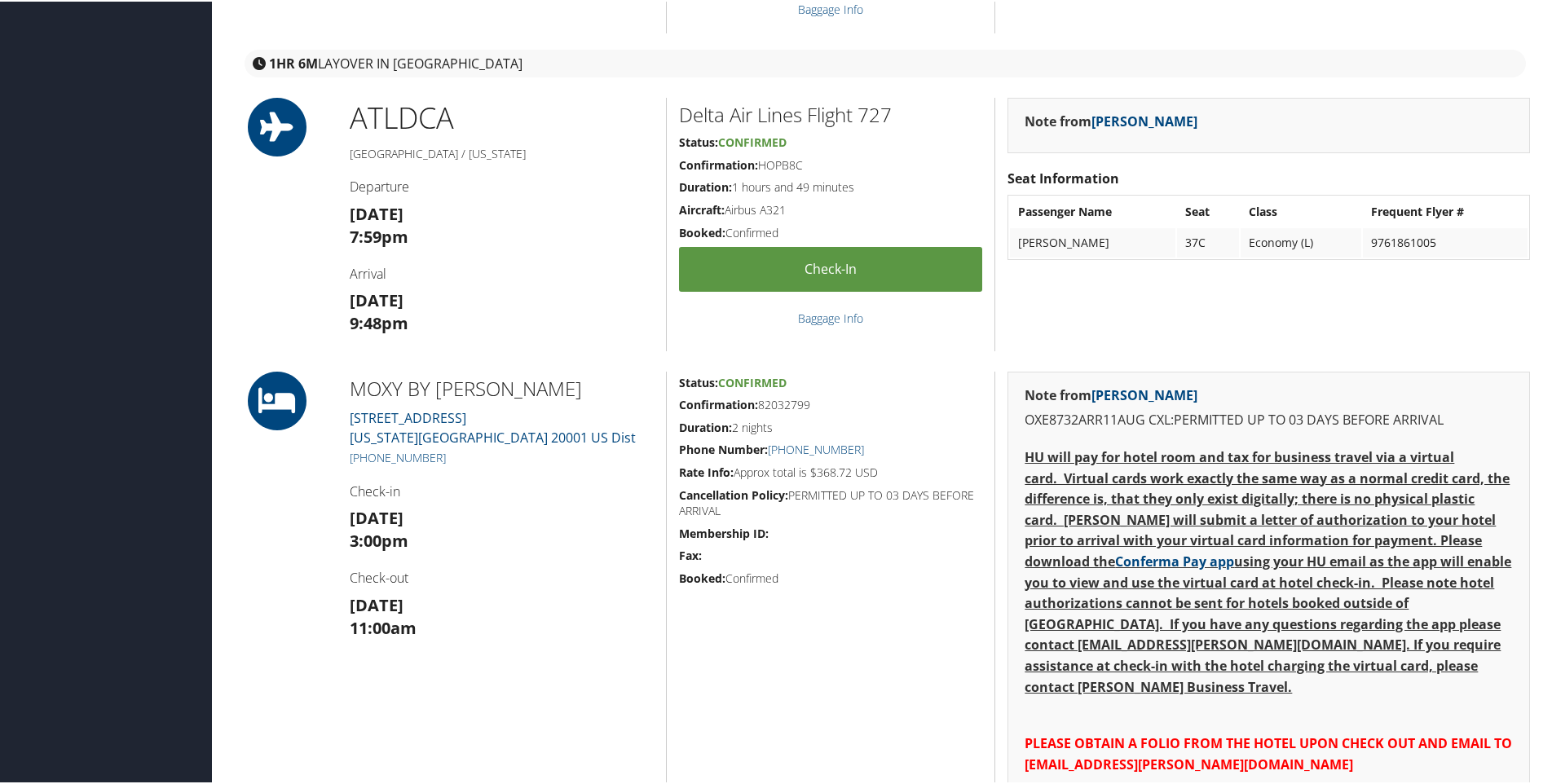
click at [783, 401] on h5 "Confirmation: 82032799" at bounding box center [831, 403] width 304 height 16
copy h5 "82032799"
drag, startPoint x: 598, startPoint y: 442, endPoint x: 348, endPoint y: 415, distance: 251.5
click at [348, 415] on div "MOXY BY MARRIOTT WA 1011 K STREET NW Washington DC 20001 US Dist +1 (202) 922-7…" at bounding box center [501, 666] width 329 height 592
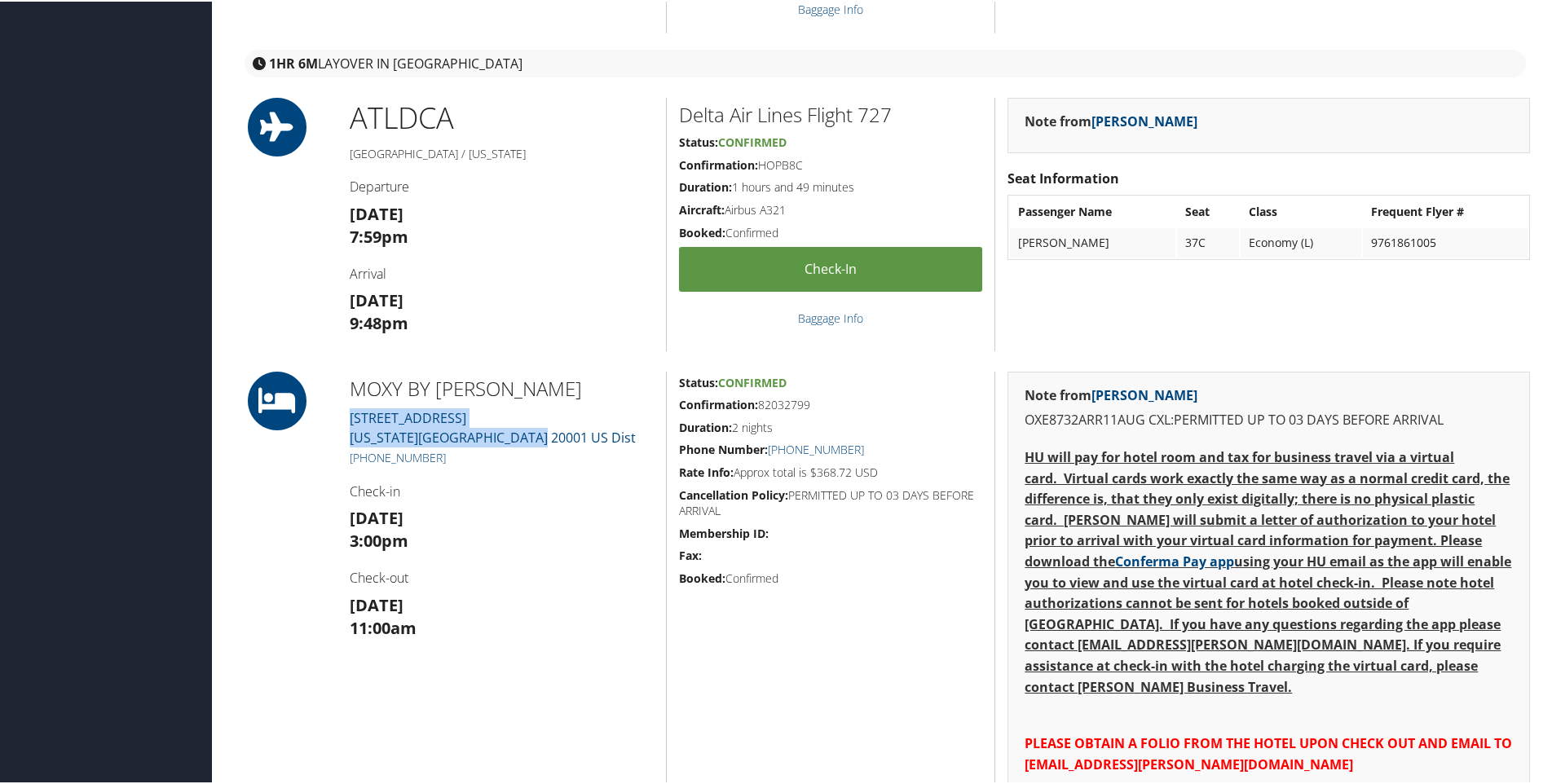
copy link "1011 K STREET NW Washington DC 20001 US Dist"
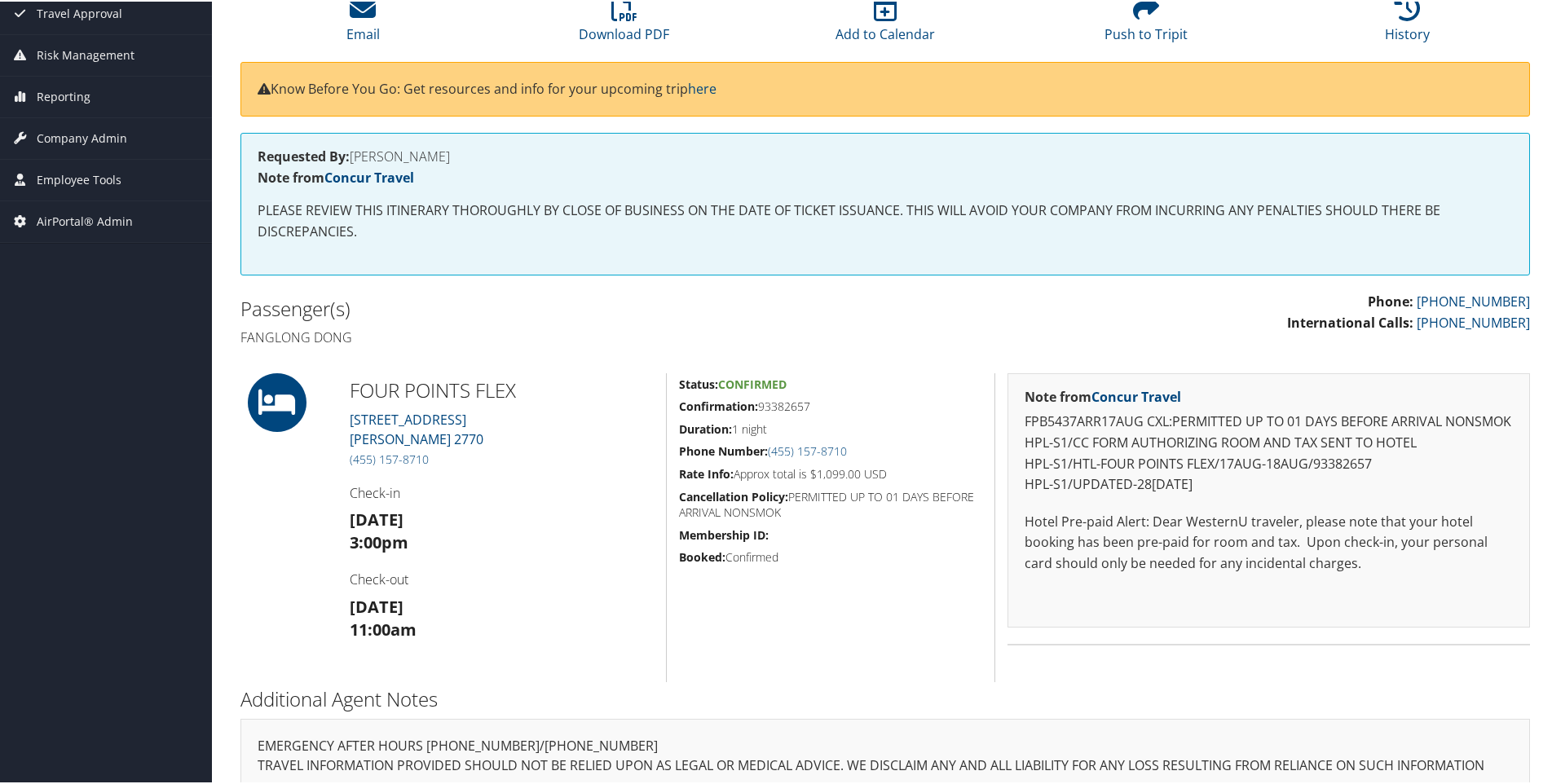
scroll to position [294, 0]
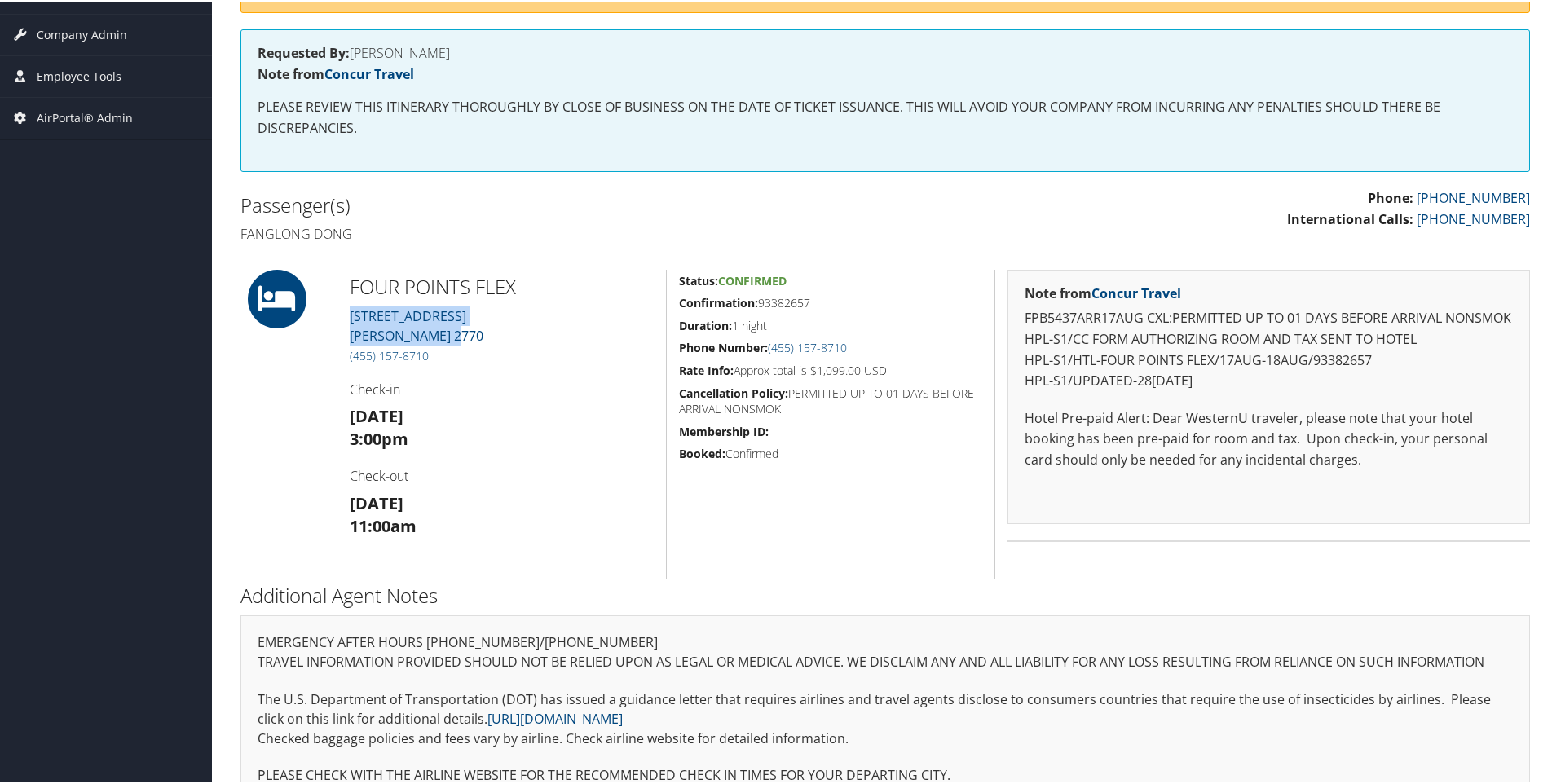
drag, startPoint x: 475, startPoint y: 334, endPoint x: 347, endPoint y: 311, distance: 130.0
click at [347, 311] on div "FOUR POINTS FLEX [STREET_ADDRESS][PERSON_NAME] (455) 157-8710 Check-in [DATE] 3…" at bounding box center [501, 423] width 329 height 309
copy link "[STREET_ADDRESS][PERSON_NAME]"
